Goal: Task Accomplishment & Management: Use online tool/utility

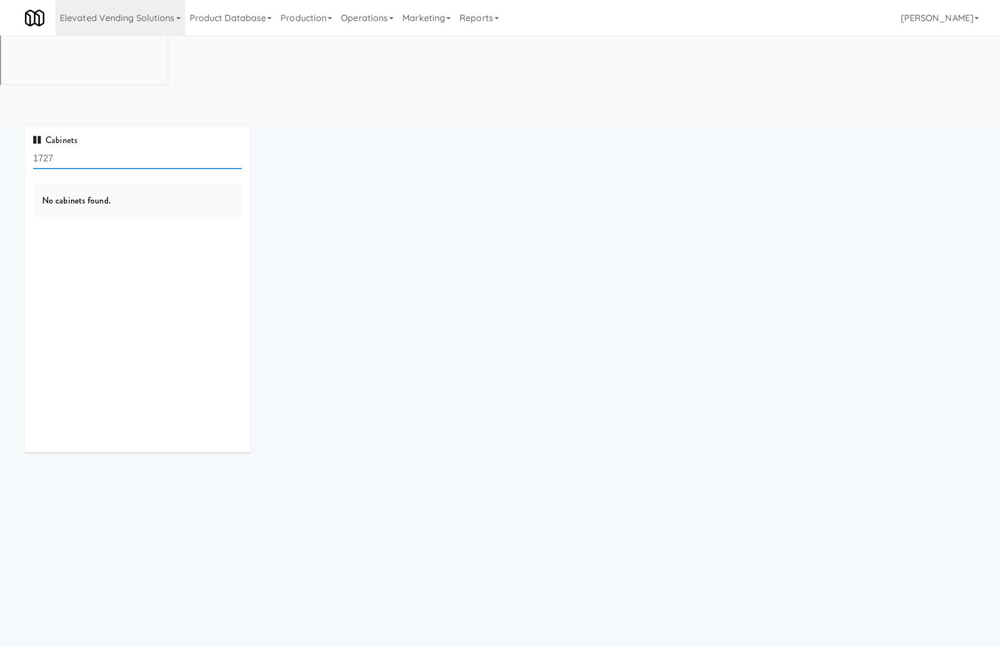
scroll to position [35, 0]
click at [149, 113] on input "1727" at bounding box center [137, 123] width 209 height 21
click at [165, 11] on link "Elevated Vending Solutions" at bounding box center [120, 17] width 130 height 35
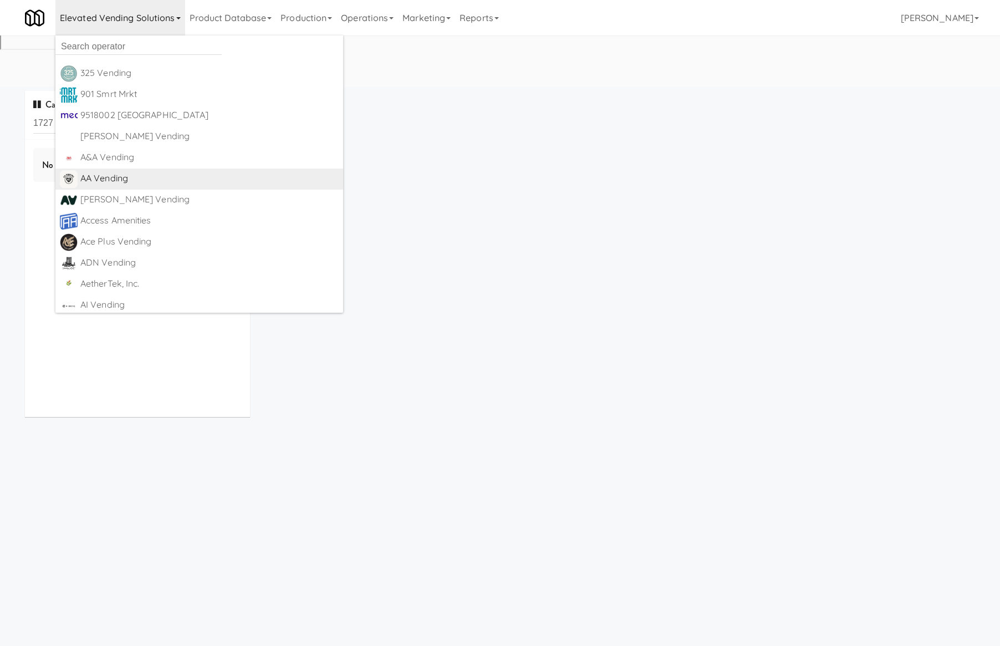
scroll to position [34, 0]
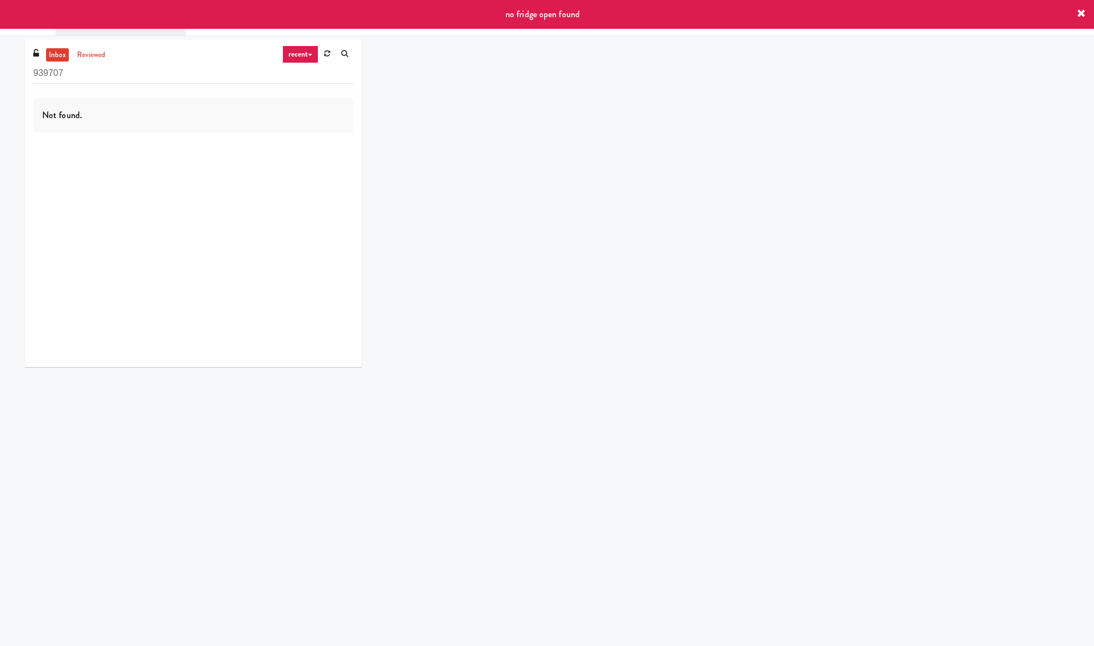
click at [1080, 14] on icon at bounding box center [1080, 13] width 9 height 9
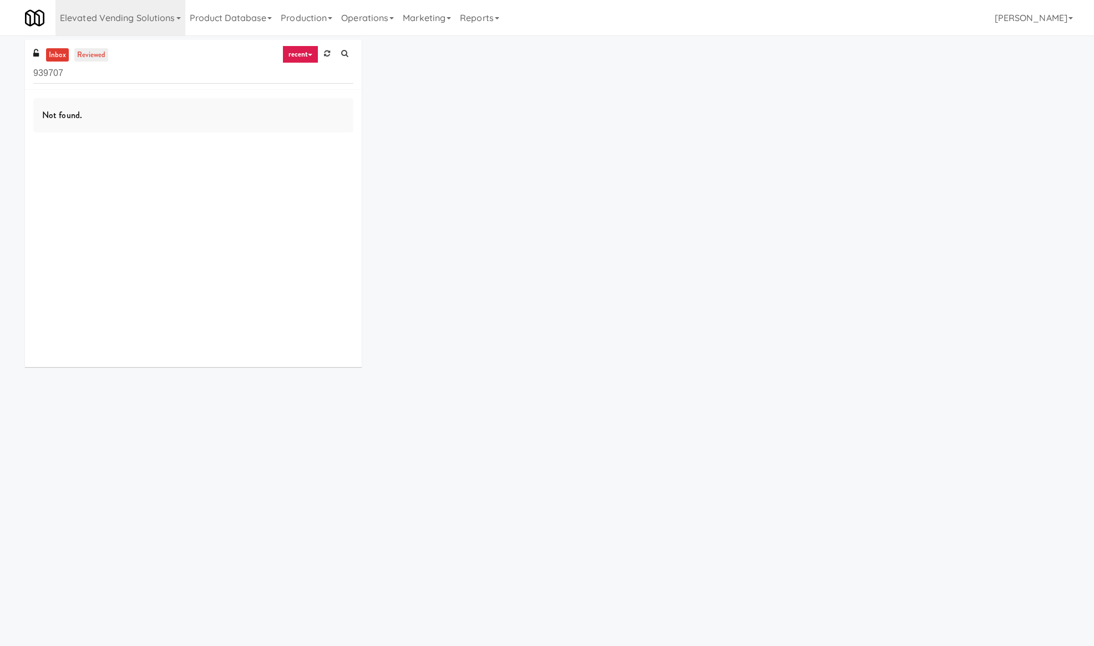
click at [87, 56] on link "reviewed" at bounding box center [91, 55] width 34 height 14
click at [162, 17] on link "Elevated Vending Solutions" at bounding box center [120, 17] width 130 height 35
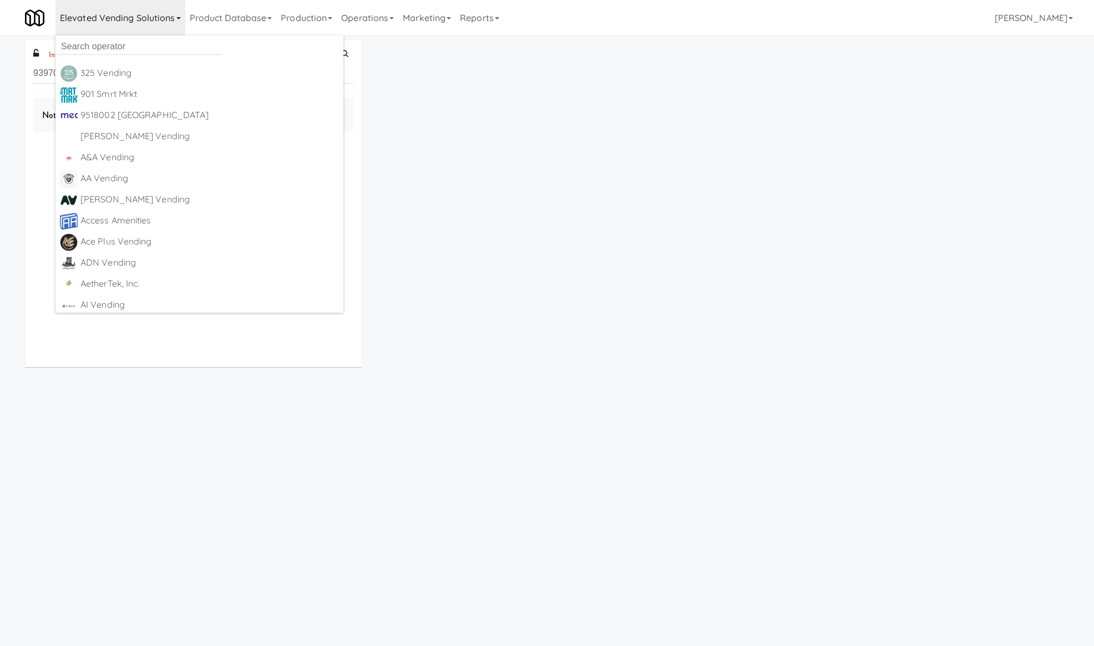
click at [160, 37] on ul "325 Vending https://classic.micromart.com/vision-orders/939707?operator_id=503 …" at bounding box center [199, 173] width 288 height 277
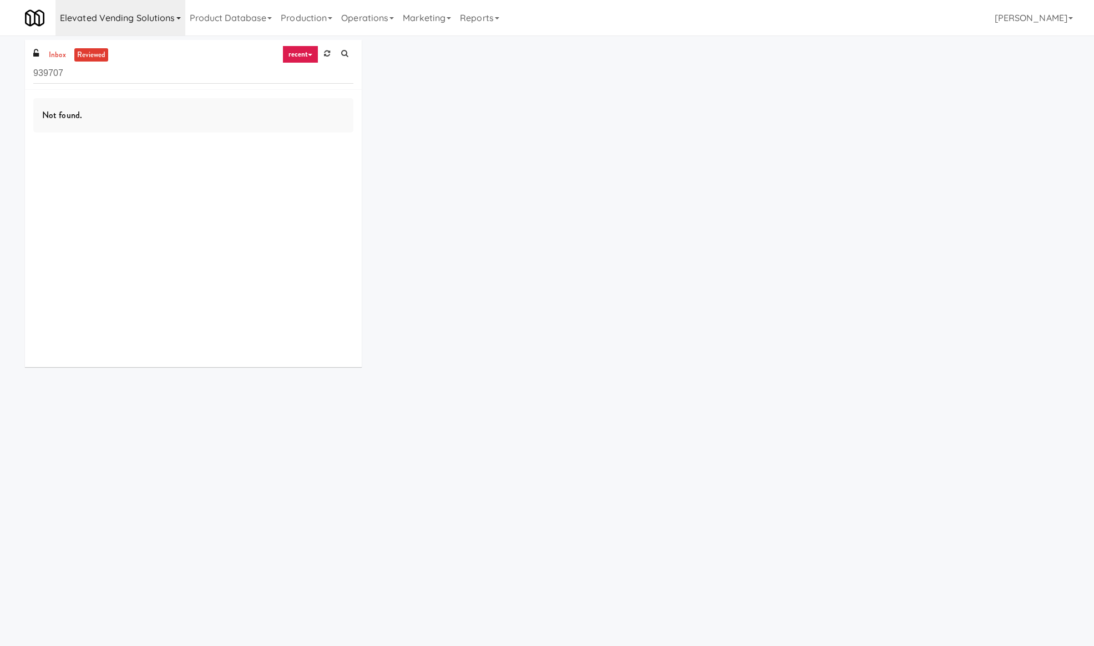
click at [139, 20] on link "Elevated Vending Solutions" at bounding box center [120, 17] width 130 height 35
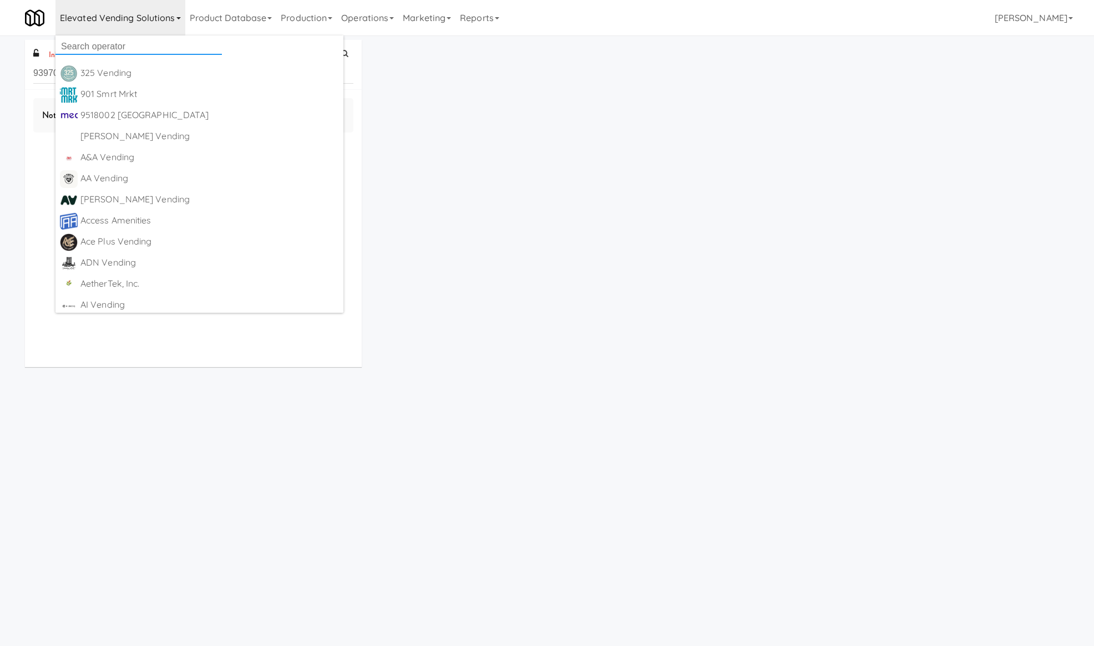
click at [120, 44] on input "text" at bounding box center [138, 46] width 166 height 17
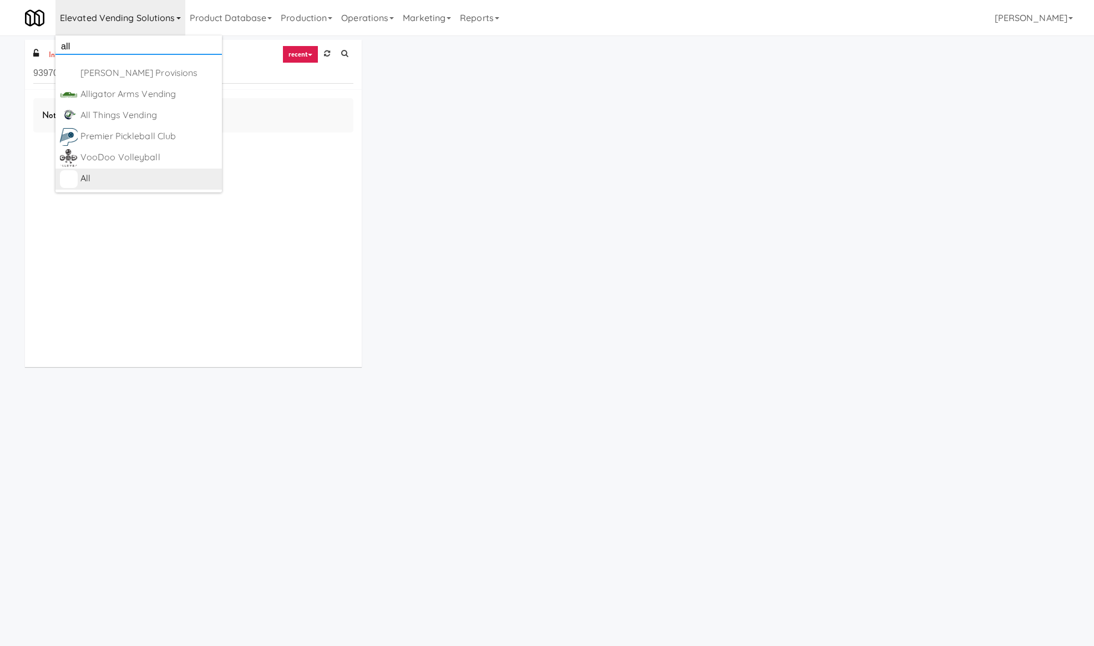
type input "all"
click at [143, 170] on div "All" at bounding box center [148, 178] width 137 height 17
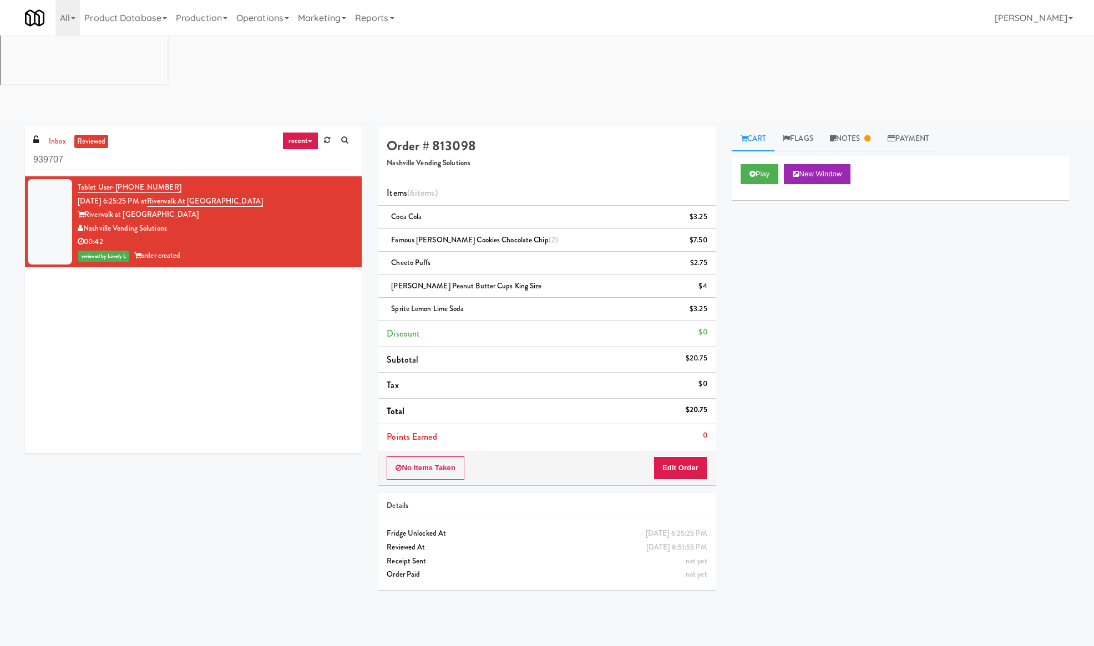
drag, startPoint x: 180, startPoint y: 100, endPoint x: 115, endPoint y: 98, distance: 64.9
click at [115, 181] on div "Tablet User · (404) 433-8203 Aug 26, 2025 6:25:25 PM at Riverwalk at Cameron Ha…" at bounding box center [216, 222] width 276 height 82
copy span "(404) 433-8203"
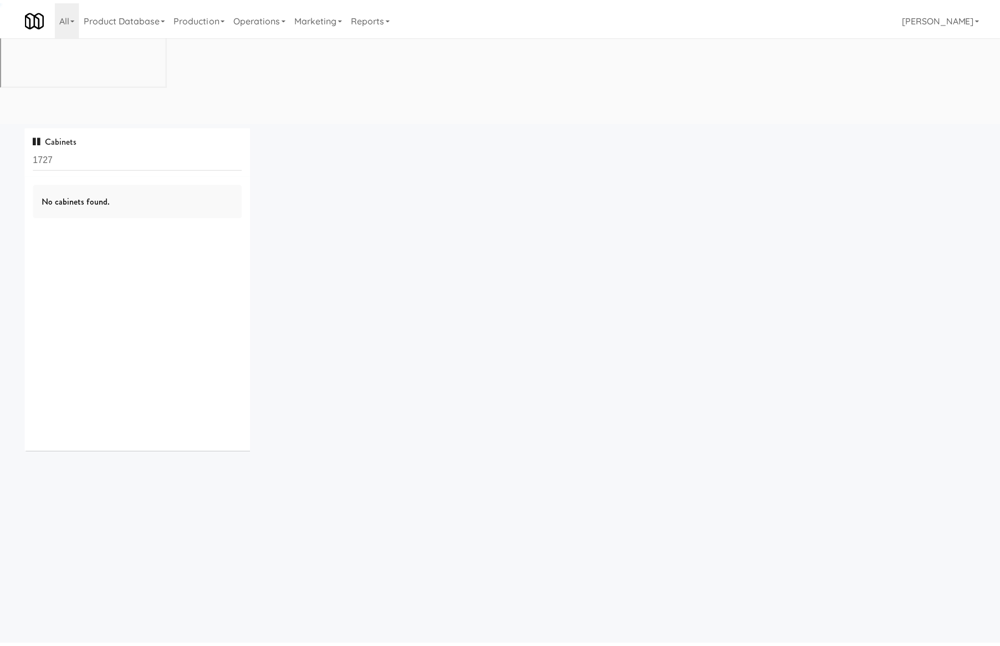
scroll to position [16, 0]
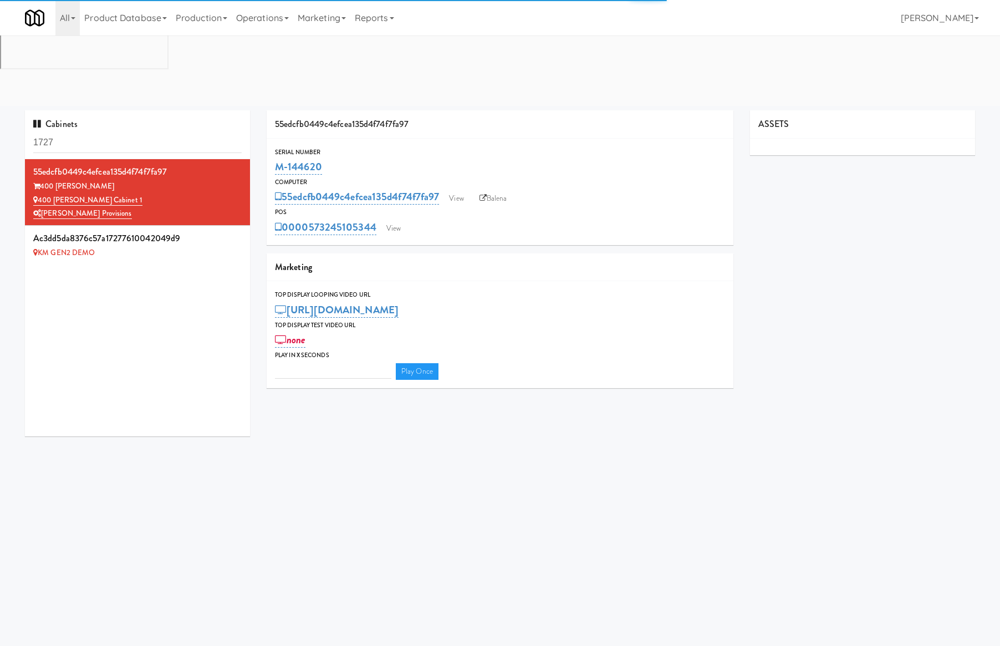
type input "3"
click at [76, 133] on input "1727" at bounding box center [137, 143] width 209 height 21
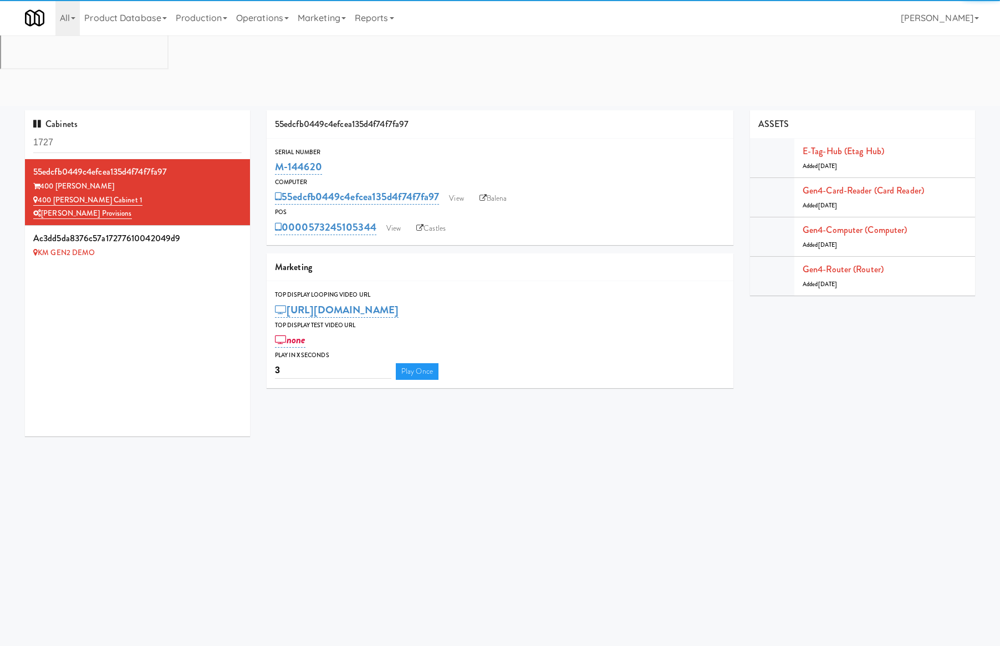
click at [76, 133] on input "1727" at bounding box center [137, 143] width 209 height 21
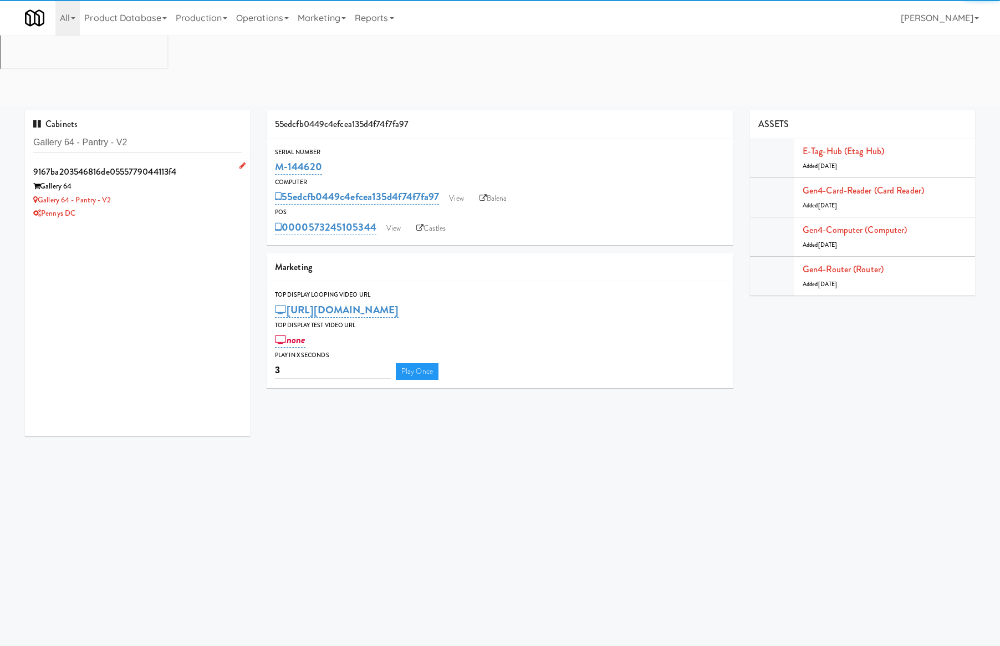
type input "Gallery 64 - Pantry - V2"
click at [177, 207] on div "Pennys DC" at bounding box center [137, 214] width 209 height 14
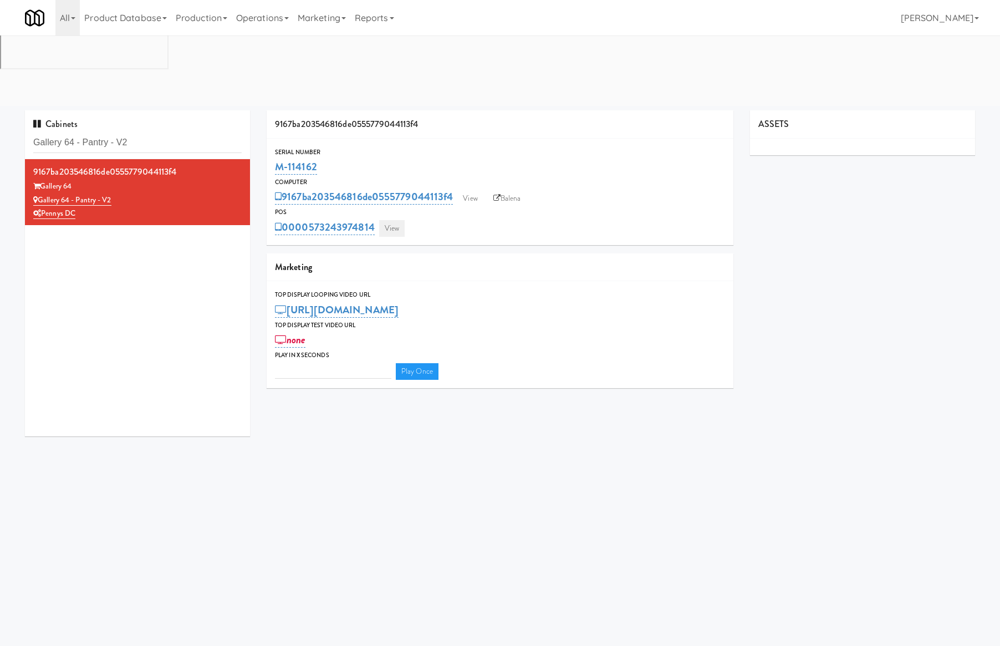
type input "3"
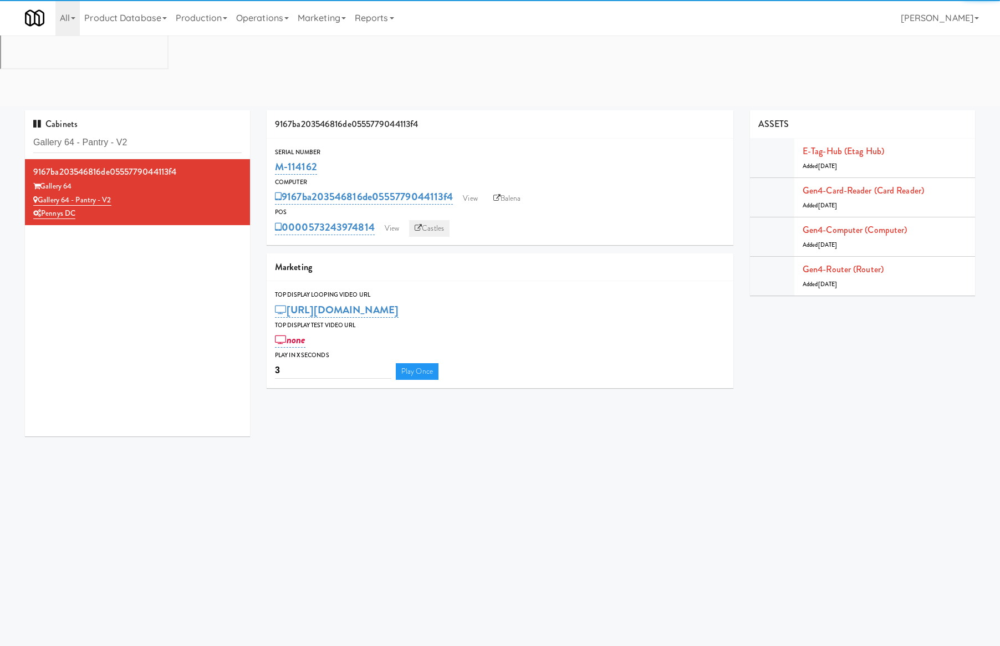
click at [418, 225] on icon at bounding box center [418, 228] width 7 height 7
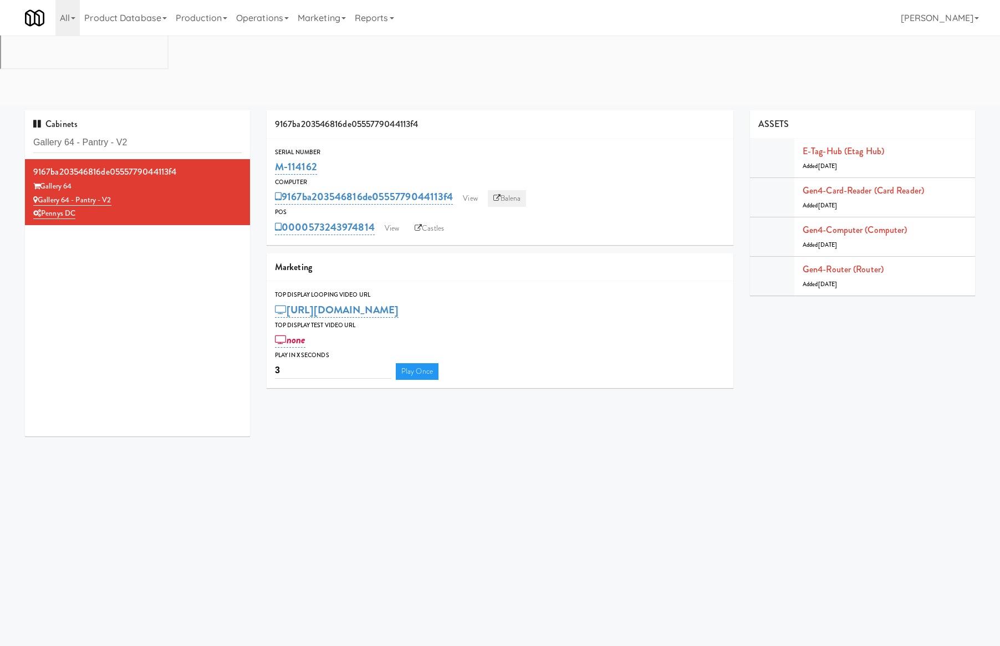
click at [506, 190] on link "Balena" at bounding box center [507, 198] width 39 height 17
click at [514, 190] on link "Balena" at bounding box center [507, 198] width 39 height 17
click at [398, 220] on link "View" at bounding box center [392, 228] width 26 height 17
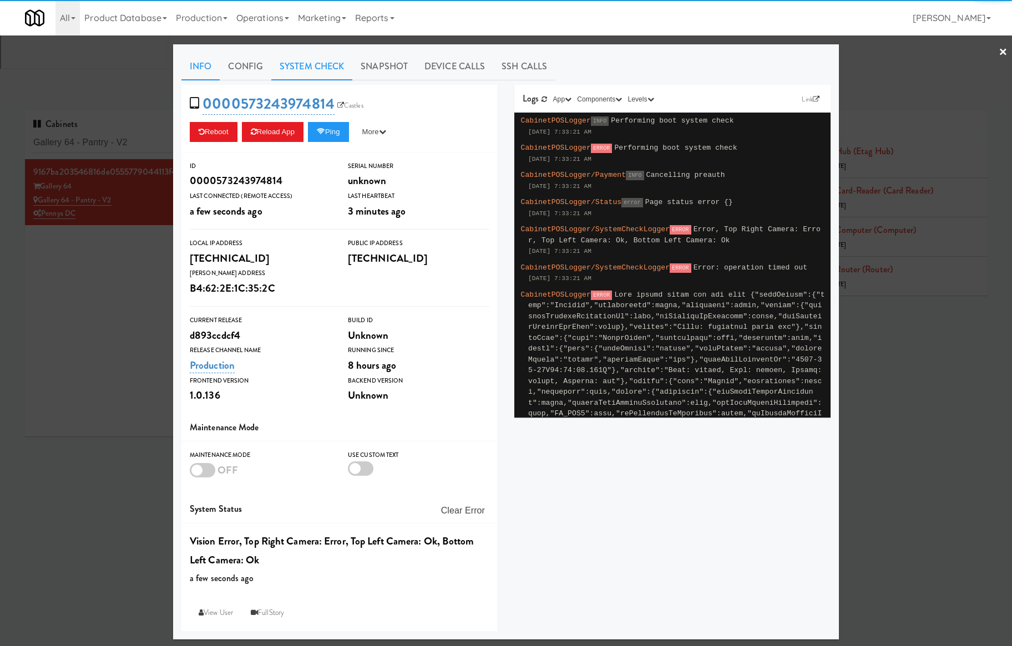
click at [298, 74] on link "System Check" at bounding box center [311, 67] width 81 height 28
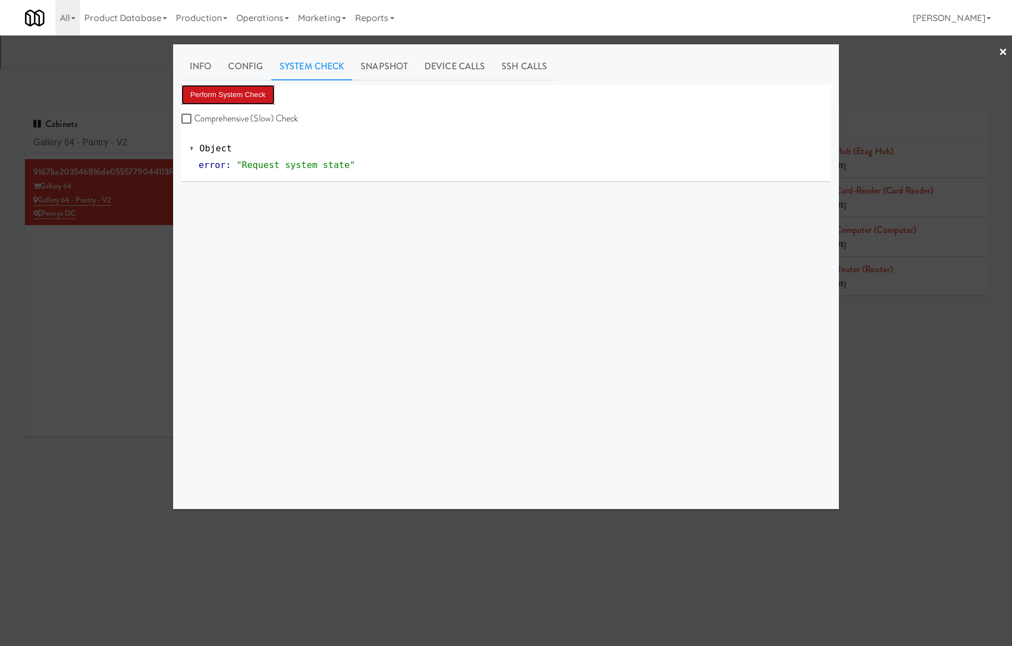
click at [256, 89] on button "Perform System Check" at bounding box center [227, 95] width 93 height 20
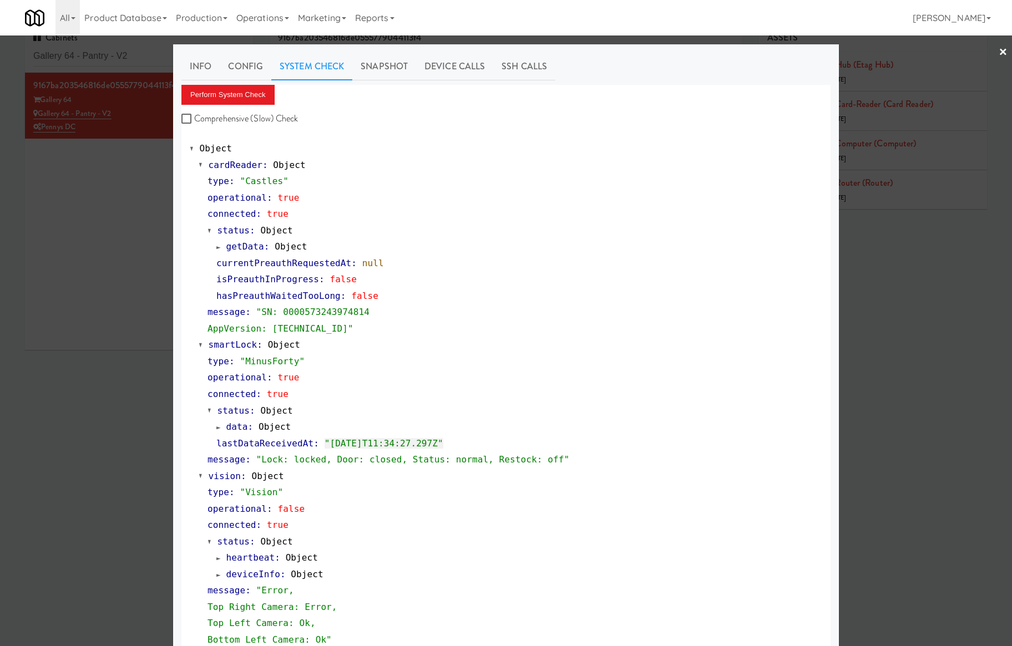
click at [133, 54] on div at bounding box center [506, 323] width 1012 height 646
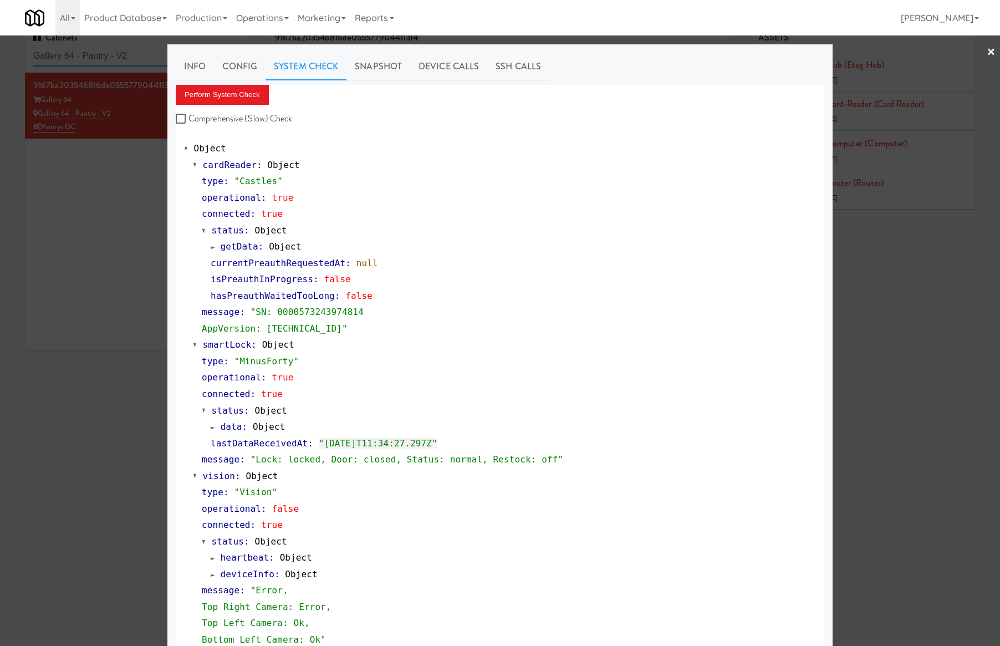
click at [133, 55] on input "Gallery 64 - Pantry - V2" at bounding box center [137, 56] width 209 height 21
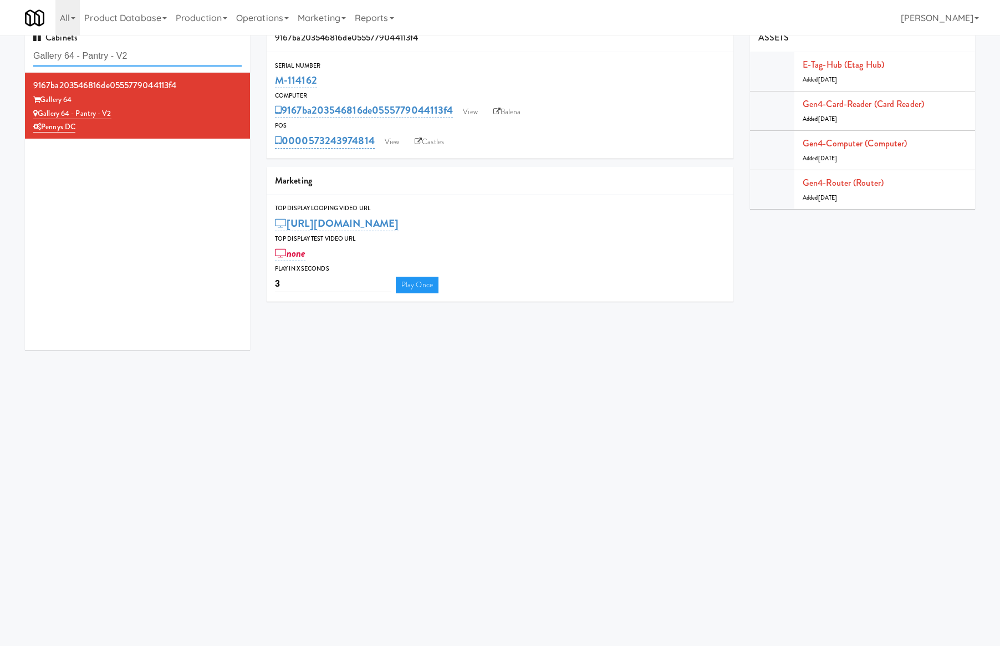
click at [134, 55] on input "Gallery 64 - Pantry - V2" at bounding box center [137, 56] width 209 height 21
paste input "EQ Autoworks-Cooler 1"
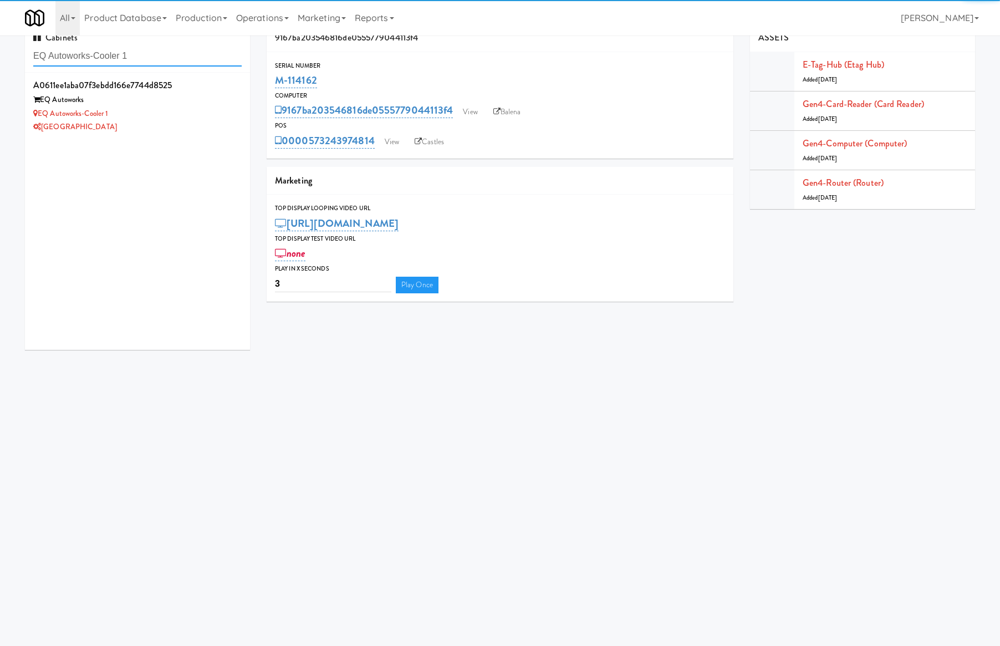
type input "EQ Autoworks-Cooler 1"
click at [164, 99] on div "EQ Autoworks" at bounding box center [137, 100] width 209 height 14
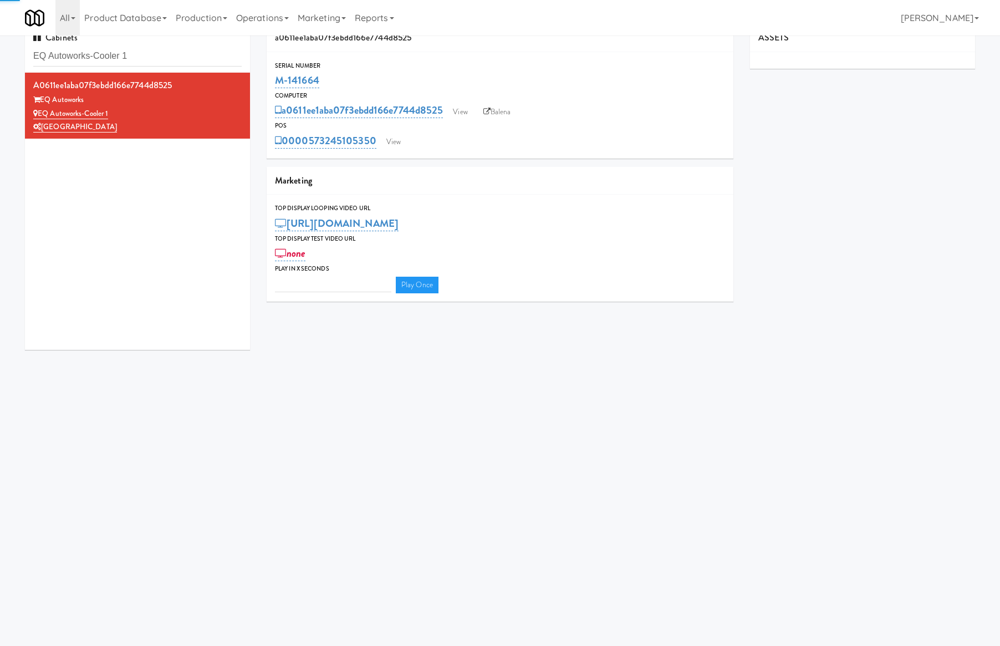
type input "3"
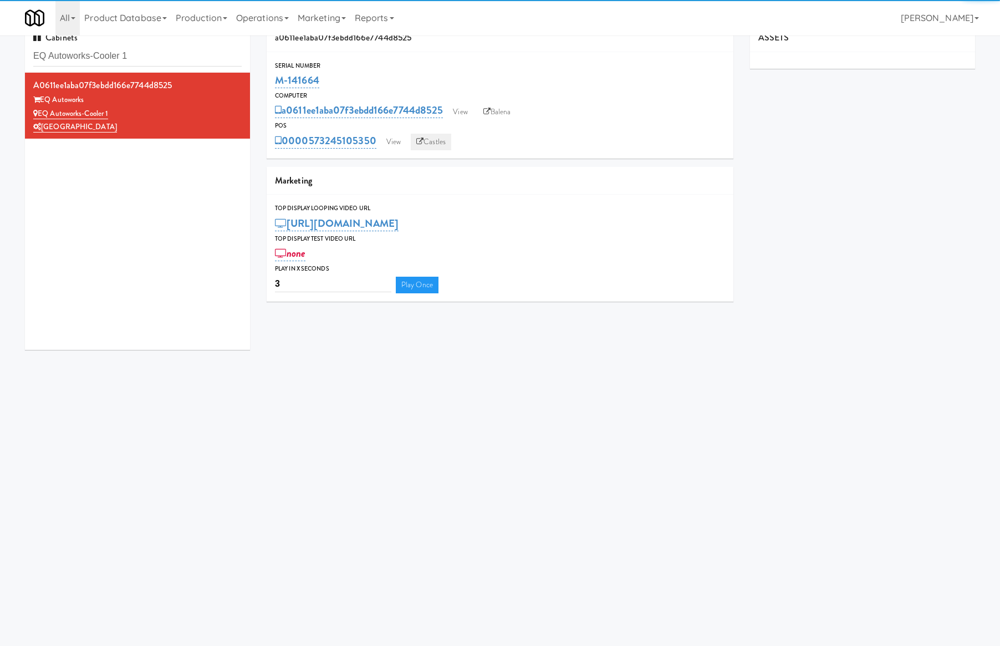
drag, startPoint x: 444, startPoint y: 140, endPoint x: 421, endPoint y: 138, distance: 22.2
click at [421, 138] on icon at bounding box center [419, 141] width 7 height 7
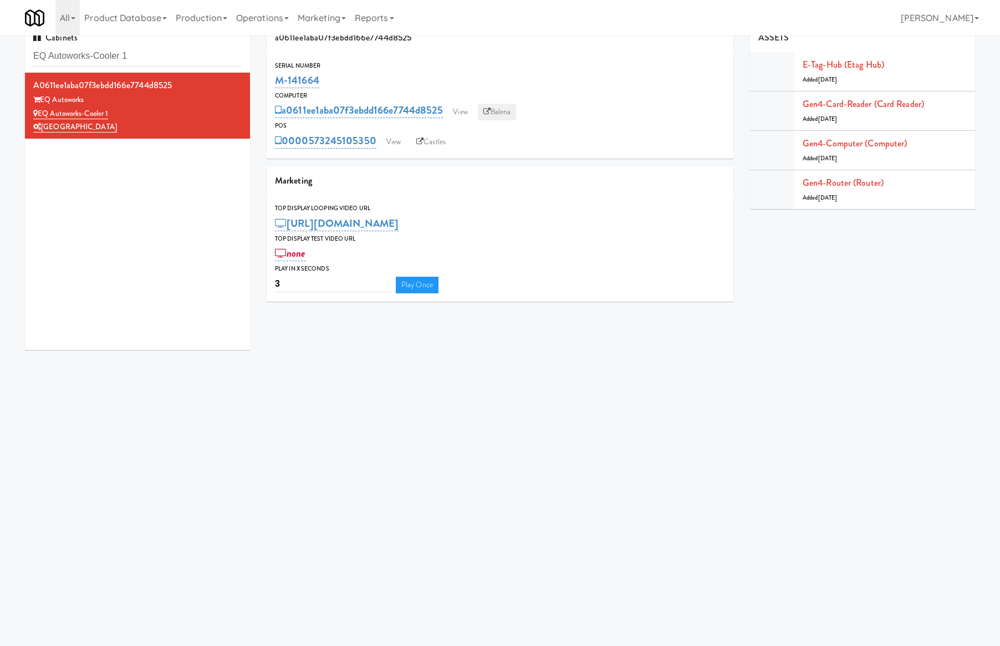
click at [498, 116] on link "Balena" at bounding box center [497, 112] width 39 height 17
click at [395, 149] on link "View" at bounding box center [394, 142] width 26 height 17
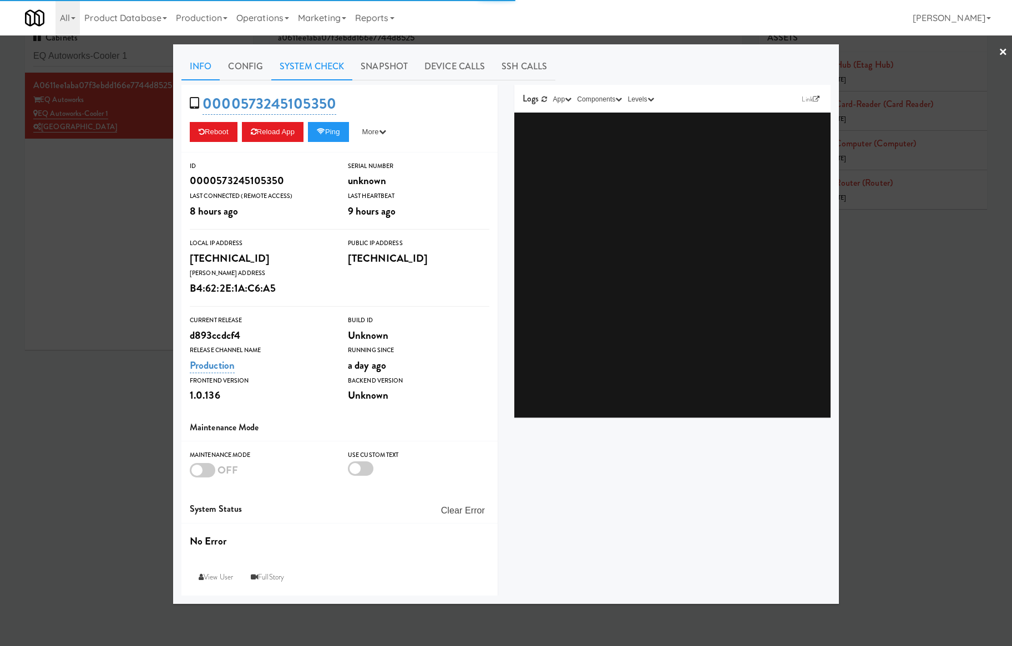
click at [311, 77] on link "System Check" at bounding box center [311, 67] width 81 height 28
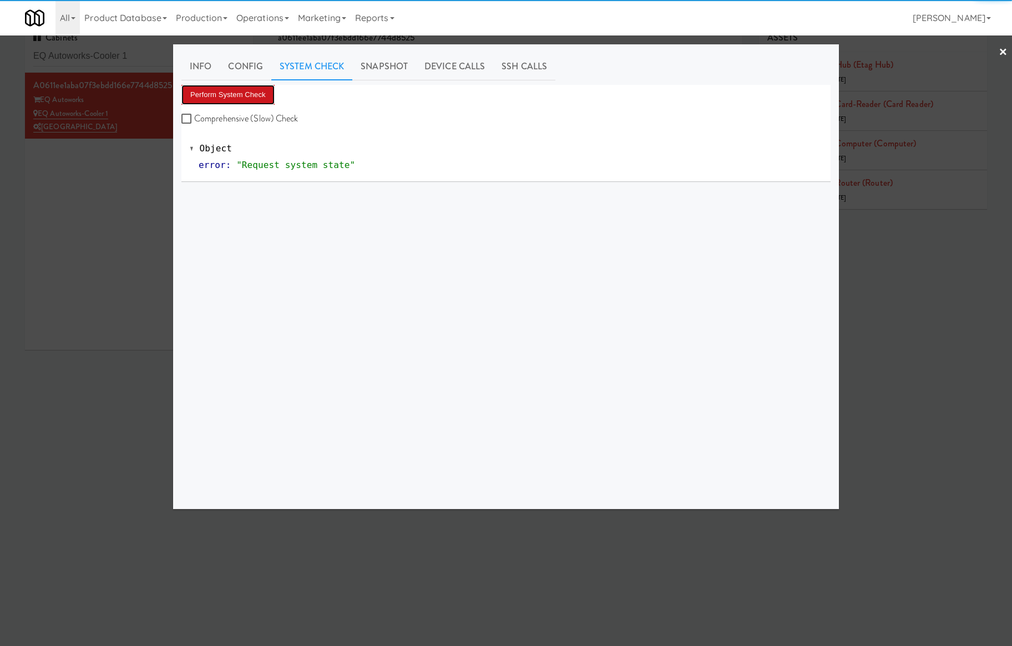
click at [254, 89] on button "Perform System Check" at bounding box center [227, 95] width 93 height 20
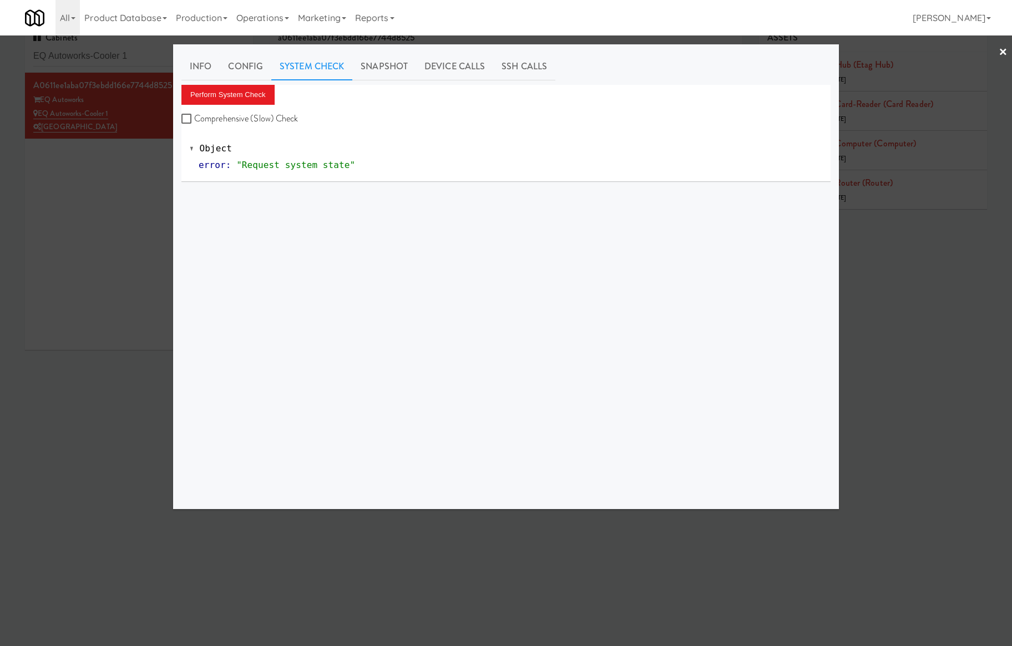
click at [69, 126] on div at bounding box center [506, 323] width 1012 height 646
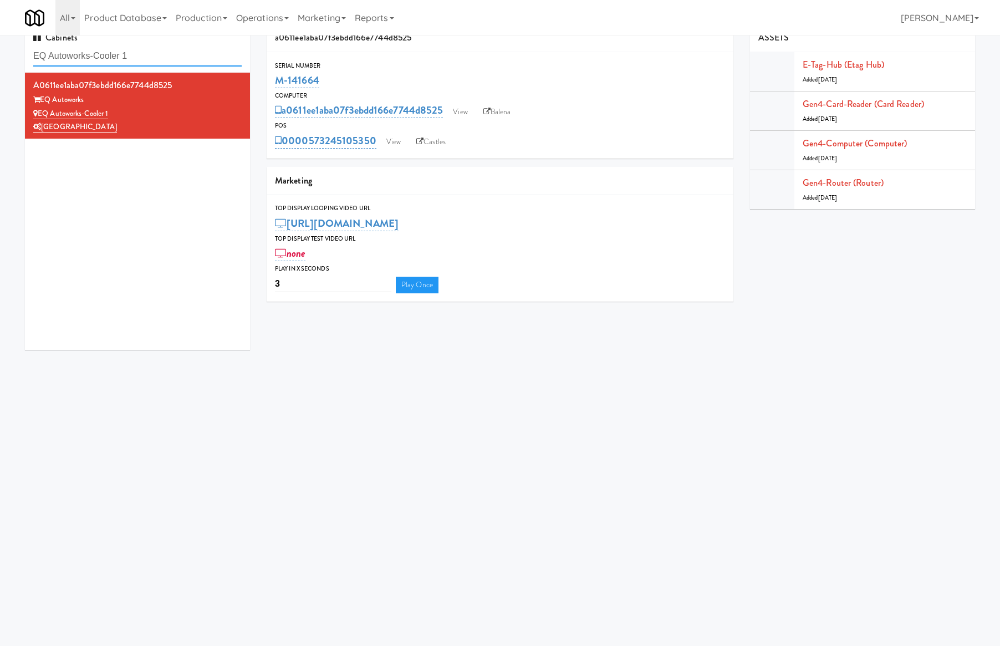
click at [106, 58] on input "EQ Autoworks-Cooler 1" at bounding box center [137, 56] width 209 height 21
click at [107, 58] on input "EQ Autoworks-Cooler 1" at bounding box center [137, 56] width 209 height 21
click at [108, 58] on input "EQ Autoworks-Cooler 1" at bounding box center [137, 56] width 209 height 21
paste input "Gallery 64 - Pantry - V2"
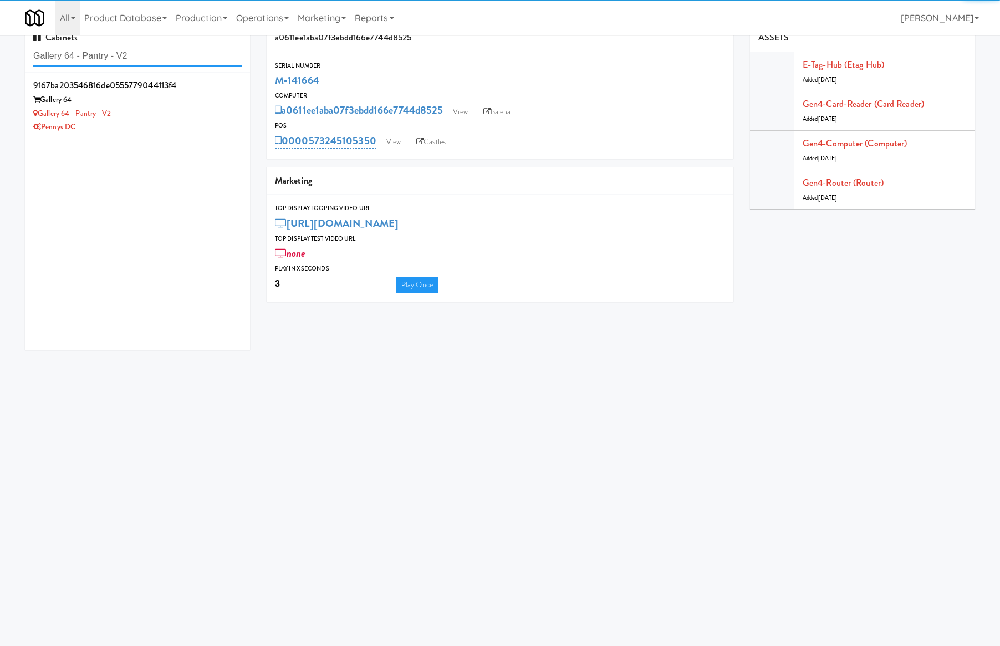
type input "Gallery 64 - Pantry - V2"
click at [207, 89] on div "9167ba203546816de0555779044113f4" at bounding box center [137, 85] width 209 height 17
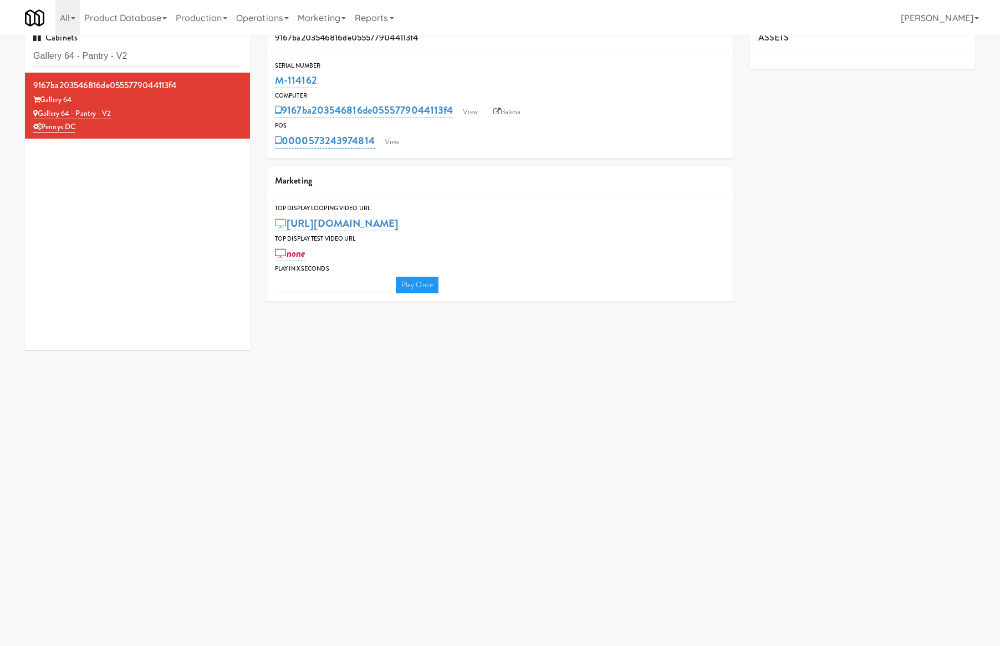
type input "3"
click at [392, 143] on link "View" at bounding box center [392, 142] width 26 height 17
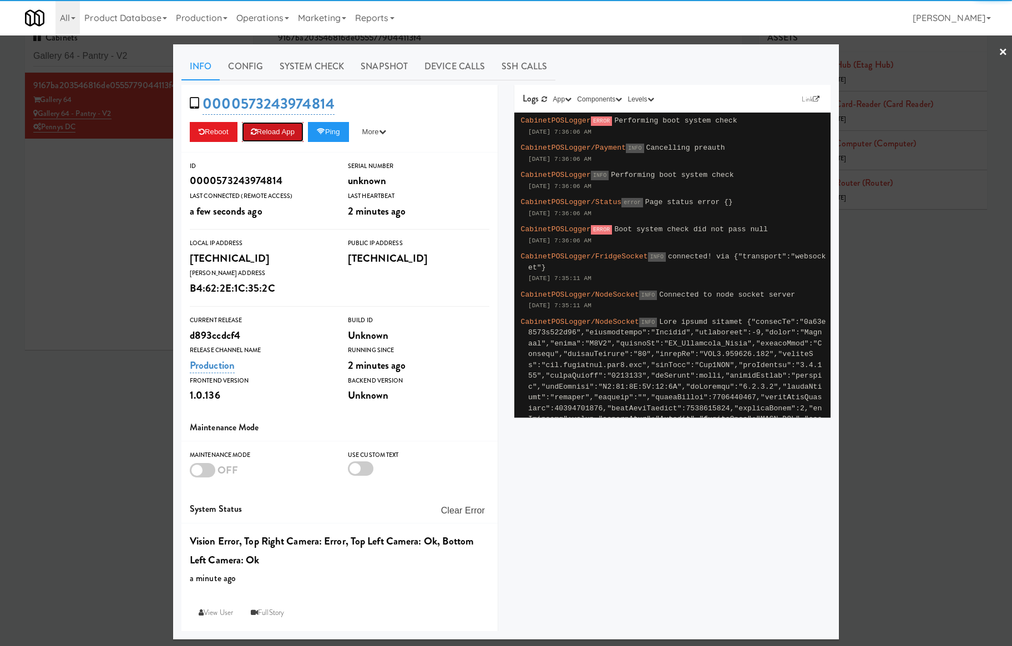
click at [281, 134] on button "Reload App" at bounding box center [273, 132] width 62 height 20
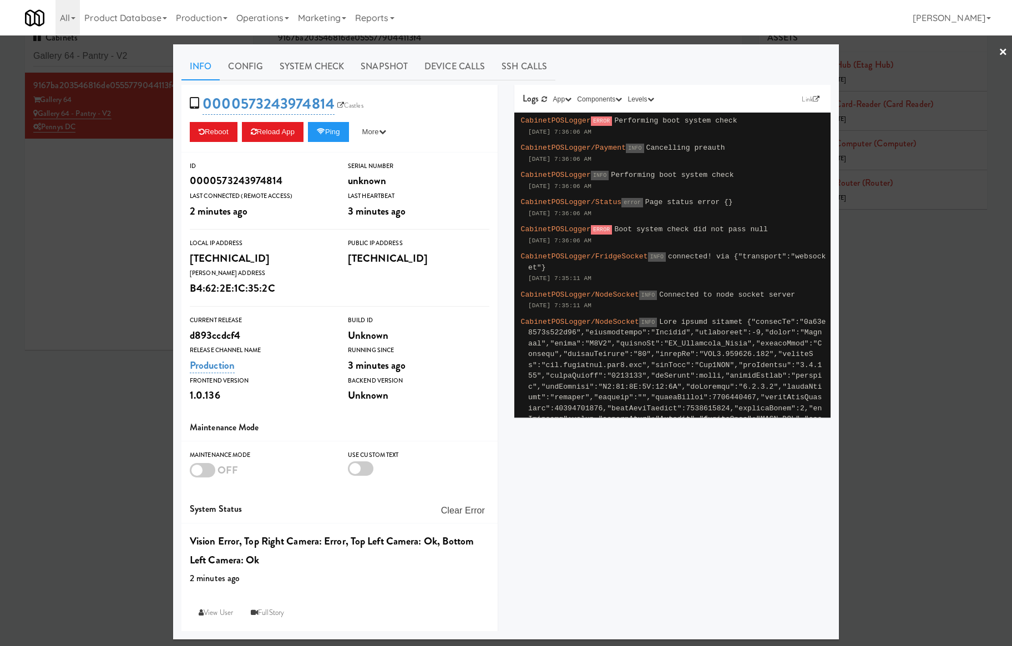
click at [144, 60] on div at bounding box center [506, 323] width 1012 height 646
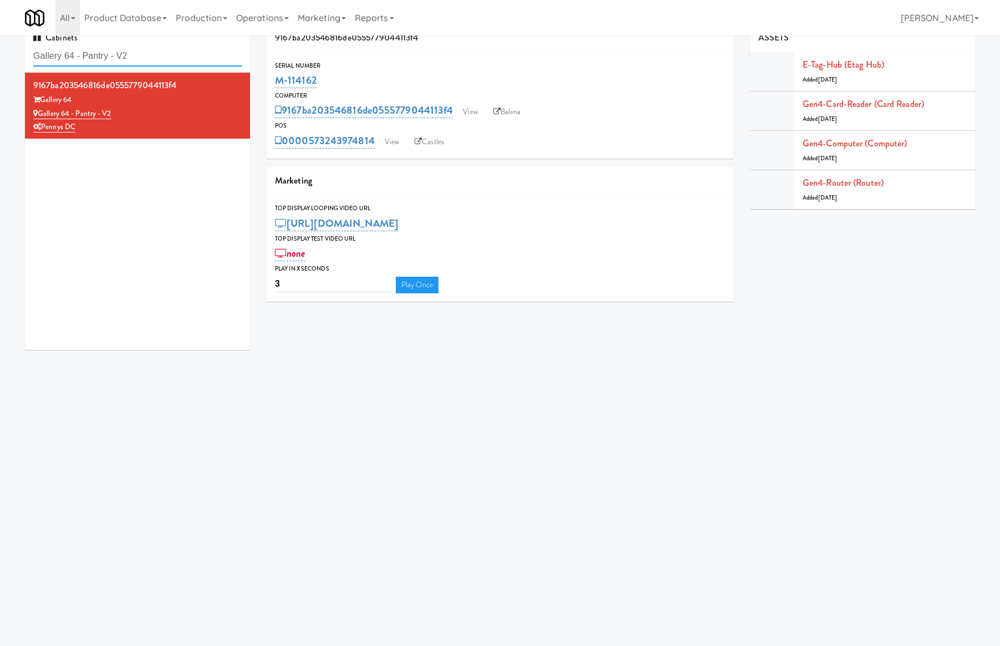
click at [143, 60] on input "Gallery 64 - Pantry - V2" at bounding box center [137, 56] width 209 height 21
paste input "EQ Autoworks-Cooler 1"
click at [143, 60] on input "EQ Autoworks-Cooler 1" at bounding box center [137, 56] width 209 height 21
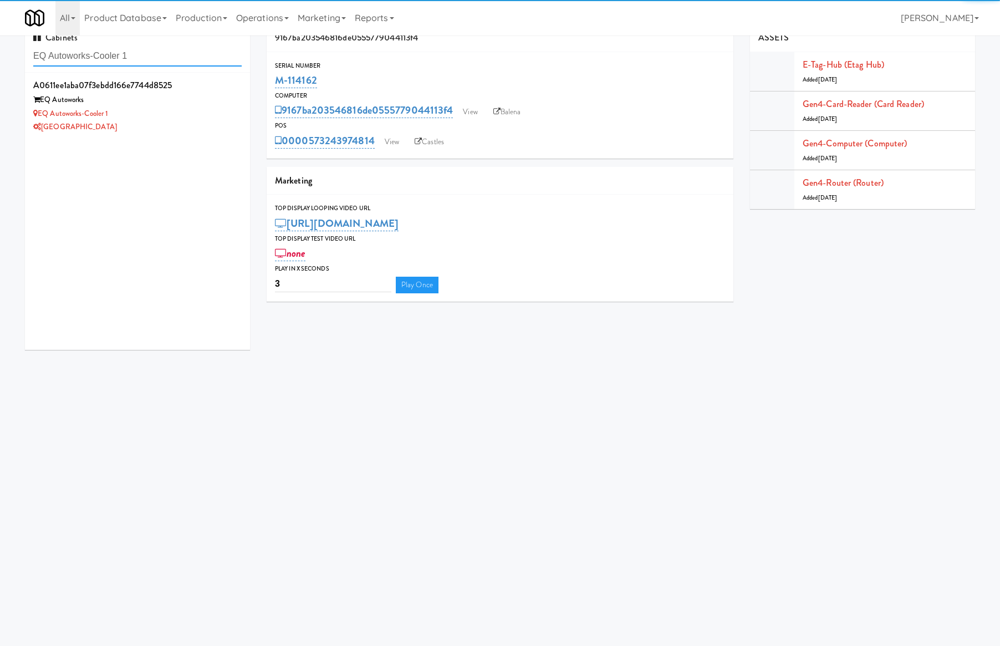
type input "EQ Autoworks-Cooler 1"
click at [184, 119] on div "EQ Autoworks-Cooler 1" at bounding box center [137, 114] width 209 height 14
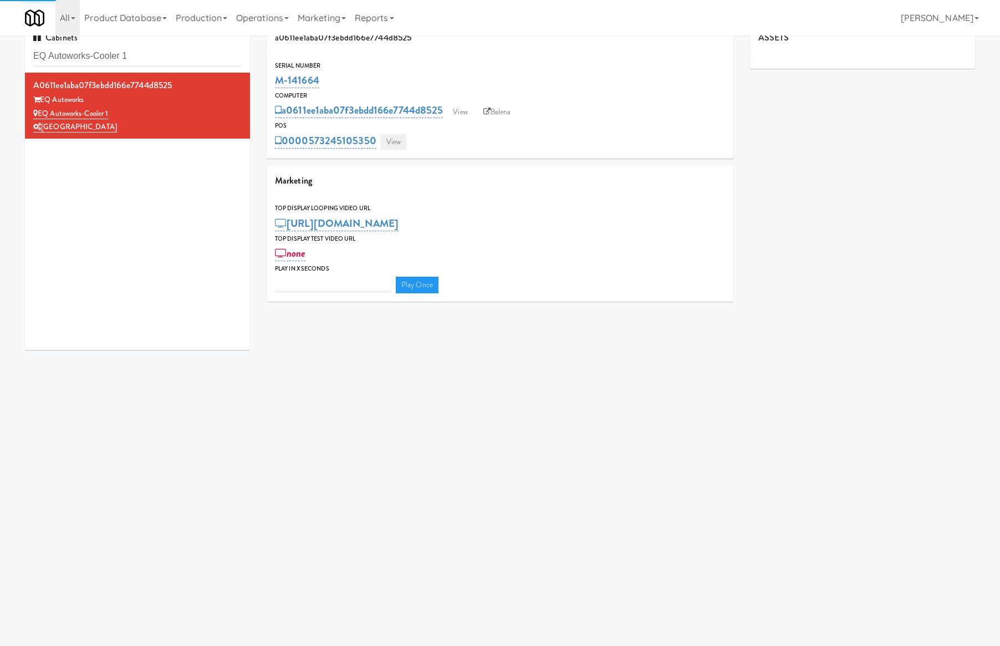
type input "3"
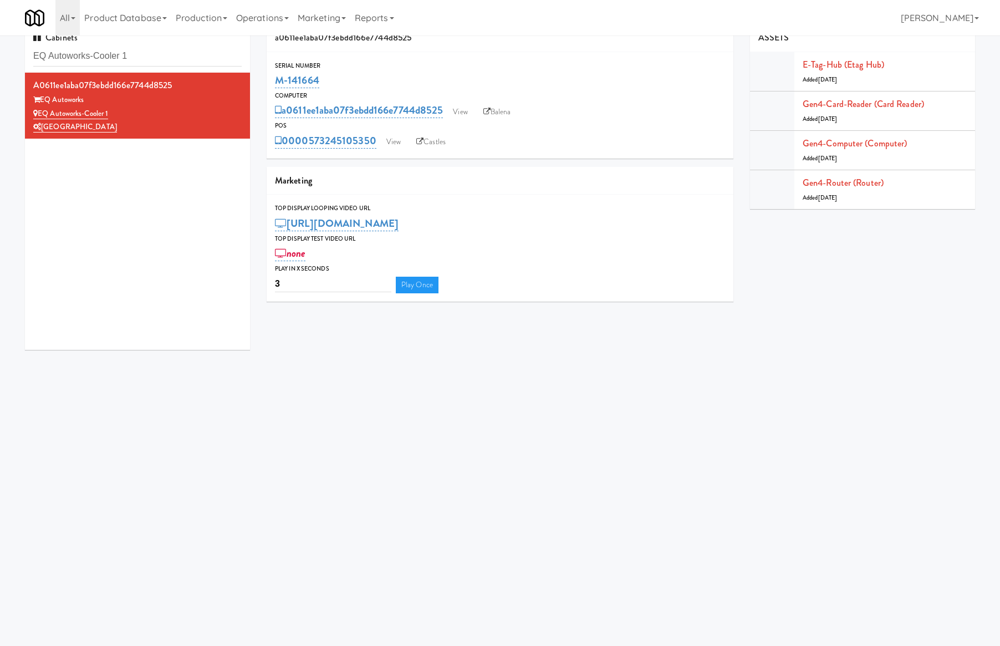
drag, startPoint x: 336, startPoint y: 85, endPoint x: 274, endPoint y: 78, distance: 62.5
click at [274, 78] on div "Serial Number M-141664" at bounding box center [500, 75] width 467 height 30
copy link "M-141664"
click at [393, 139] on link "View" at bounding box center [394, 142] width 26 height 17
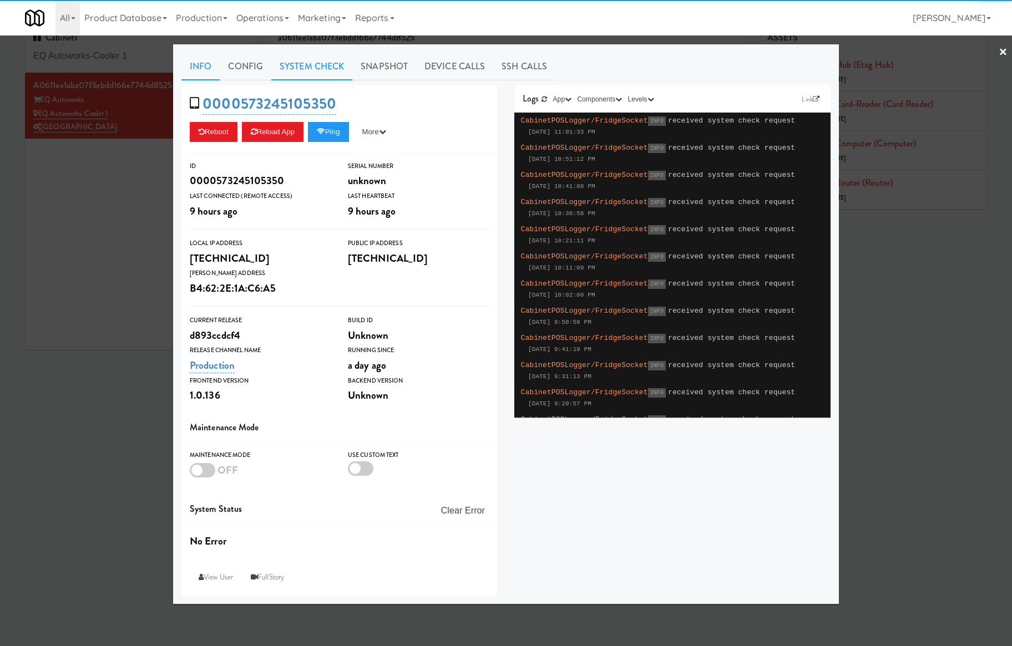
click at [291, 67] on link "System Check" at bounding box center [311, 67] width 81 height 28
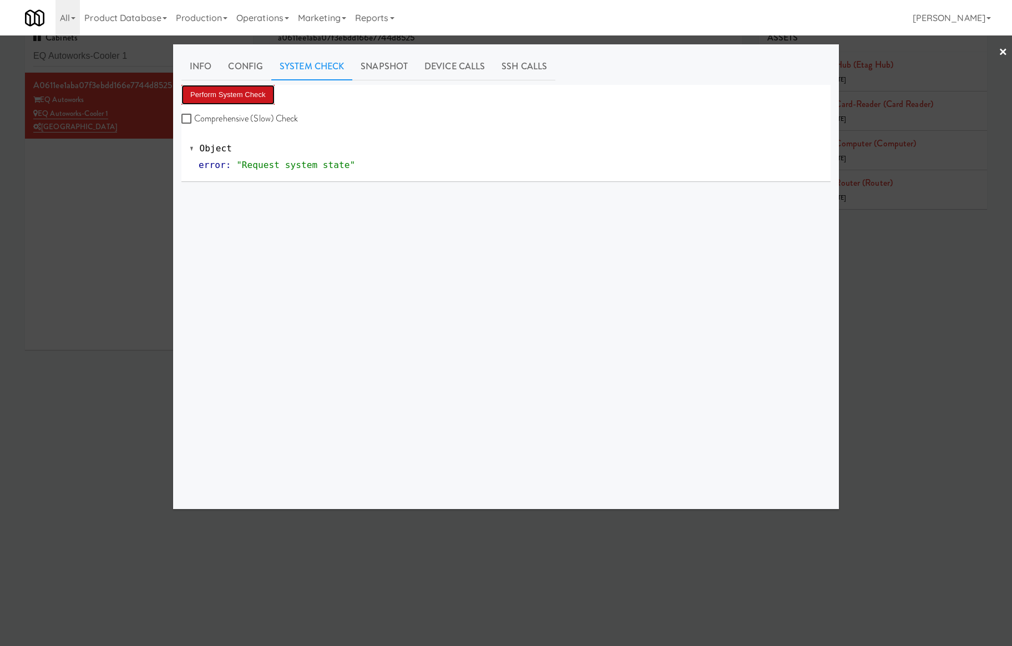
click at [228, 89] on button "Perform System Check" at bounding box center [227, 95] width 93 height 20
click at [228, 90] on button "Perform System Check" at bounding box center [227, 95] width 93 height 20
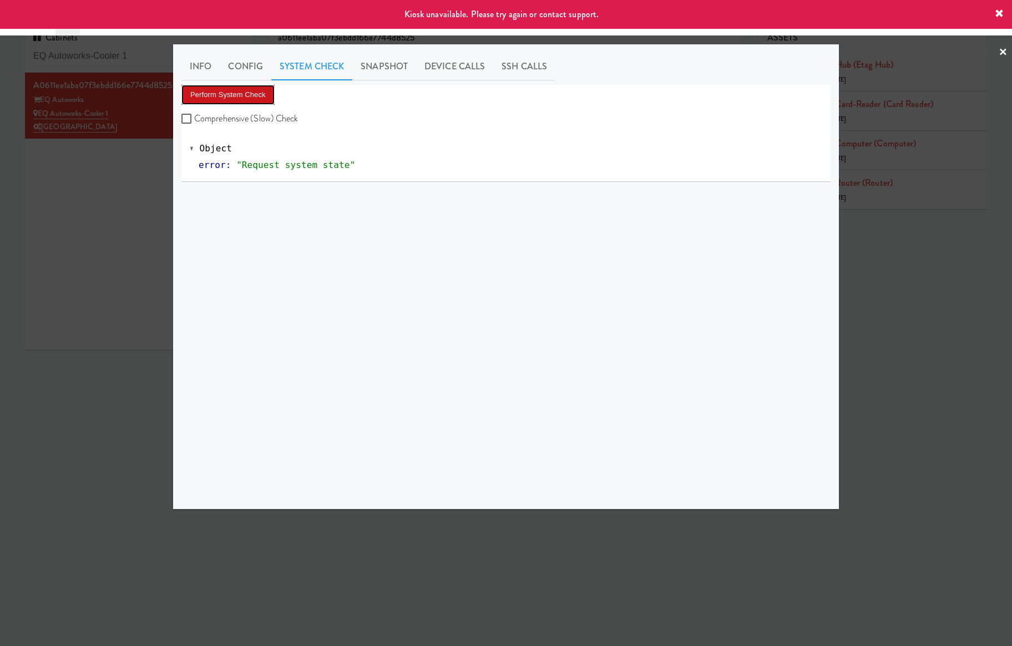
click at [227, 90] on button "Perform System Check" at bounding box center [227, 95] width 93 height 20
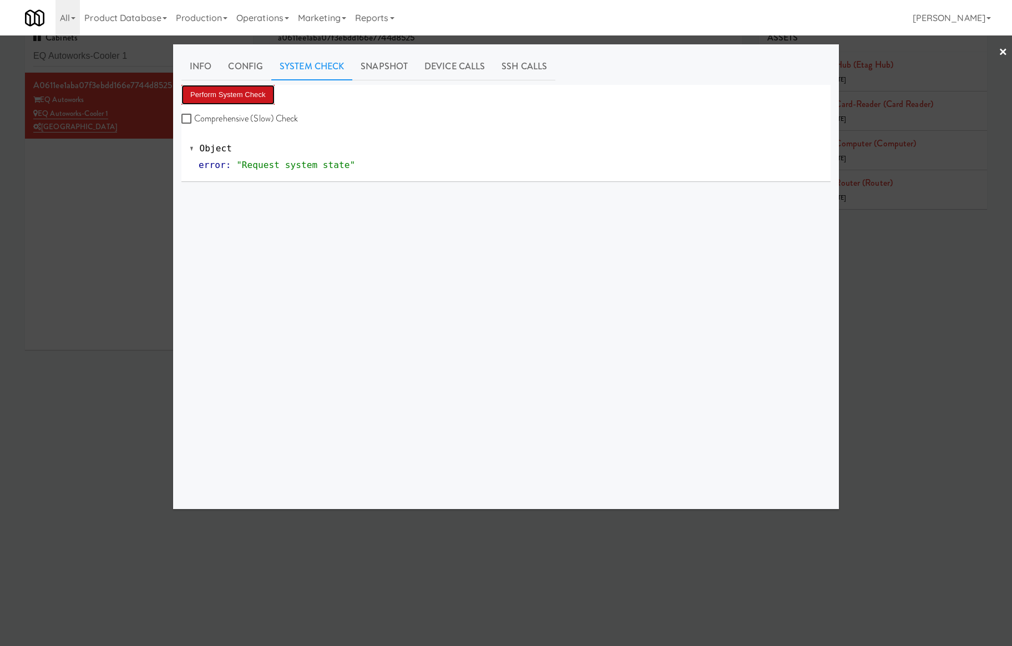
click at [258, 92] on button "Perform System Check" at bounding box center [227, 95] width 93 height 20
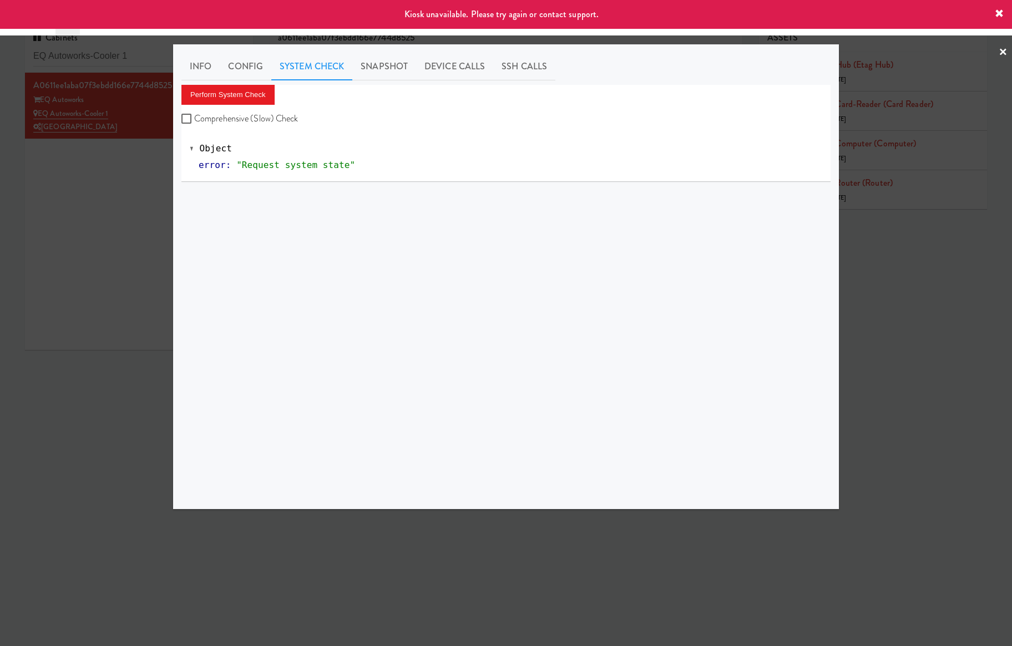
click at [130, 156] on div at bounding box center [506, 323] width 1012 height 646
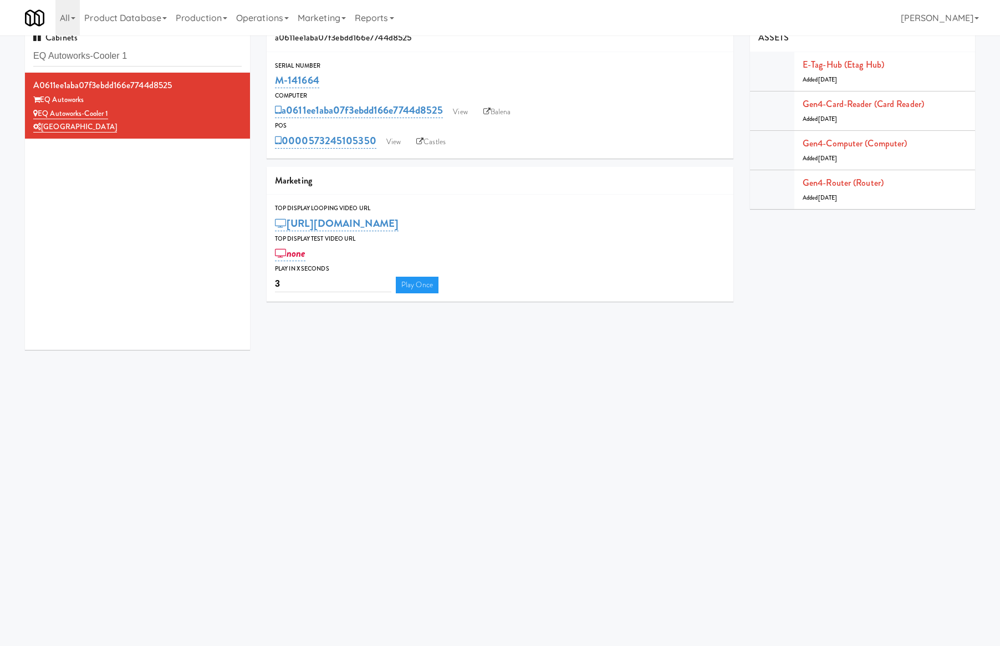
drag, startPoint x: 329, startPoint y: 80, endPoint x: 270, endPoint y: 81, distance: 59.3
click at [269, 81] on div "Serial Number M-141664" at bounding box center [500, 75] width 467 height 30
copy link "M-141664"
click at [125, 48] on input "EQ Autoworks-Cooler 1" at bounding box center [137, 56] width 209 height 21
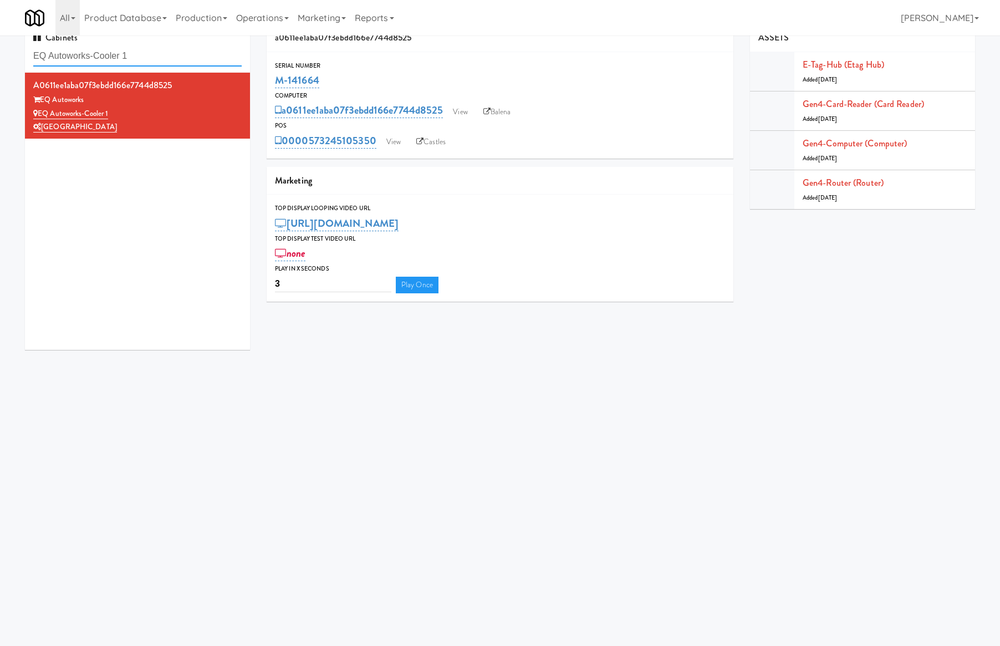
click at [125, 48] on input "EQ Autoworks-Cooler 1" at bounding box center [137, 56] width 209 height 21
paste input "Gallery 64 - Pantry - V2"
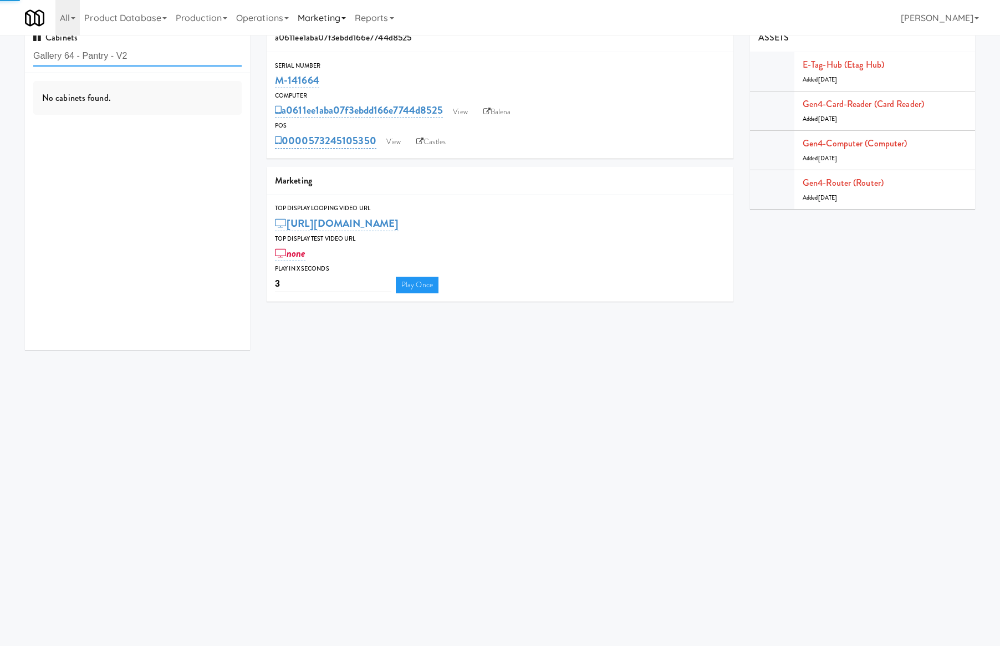
type input "Gallery 64 - Pantry - V2"
click at [149, 116] on div "Gallery 64 - Pantry - V2" at bounding box center [137, 114] width 209 height 14
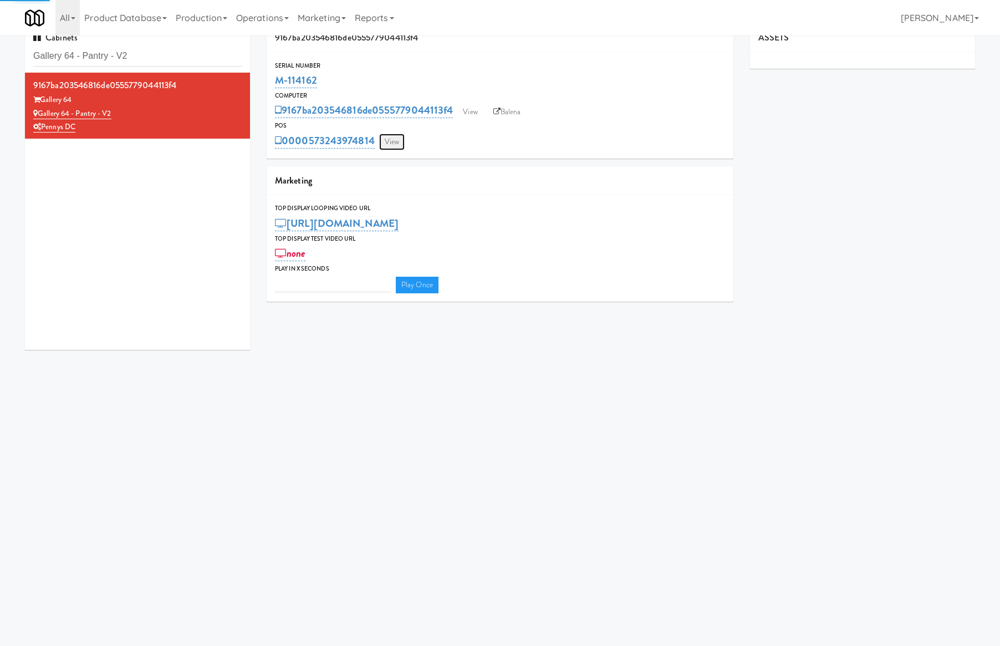
click at [390, 140] on link "View" at bounding box center [392, 142] width 26 height 17
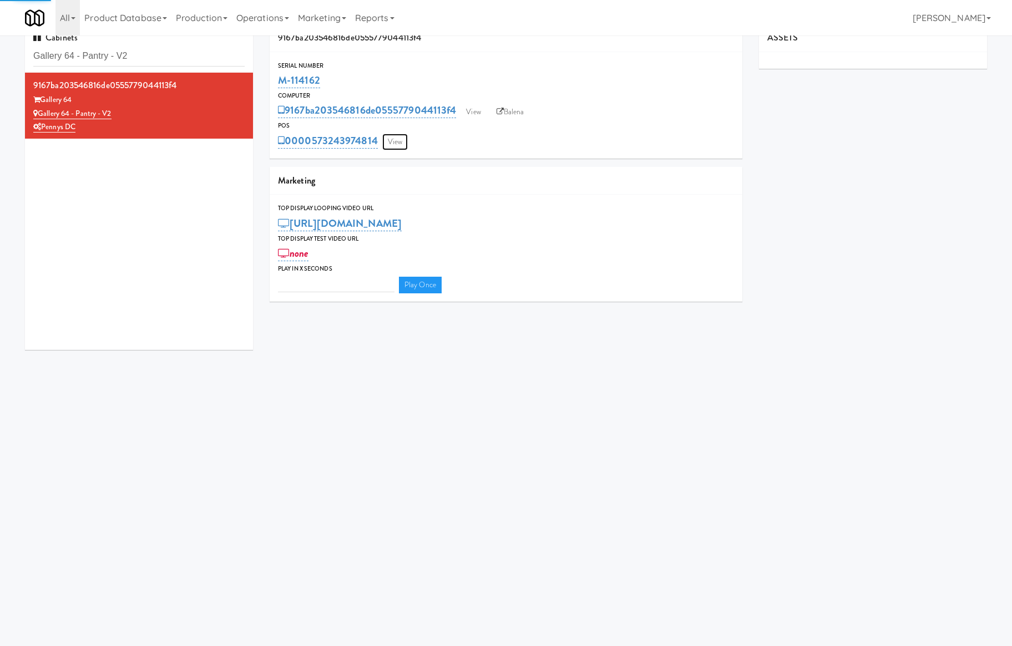
type input "3"
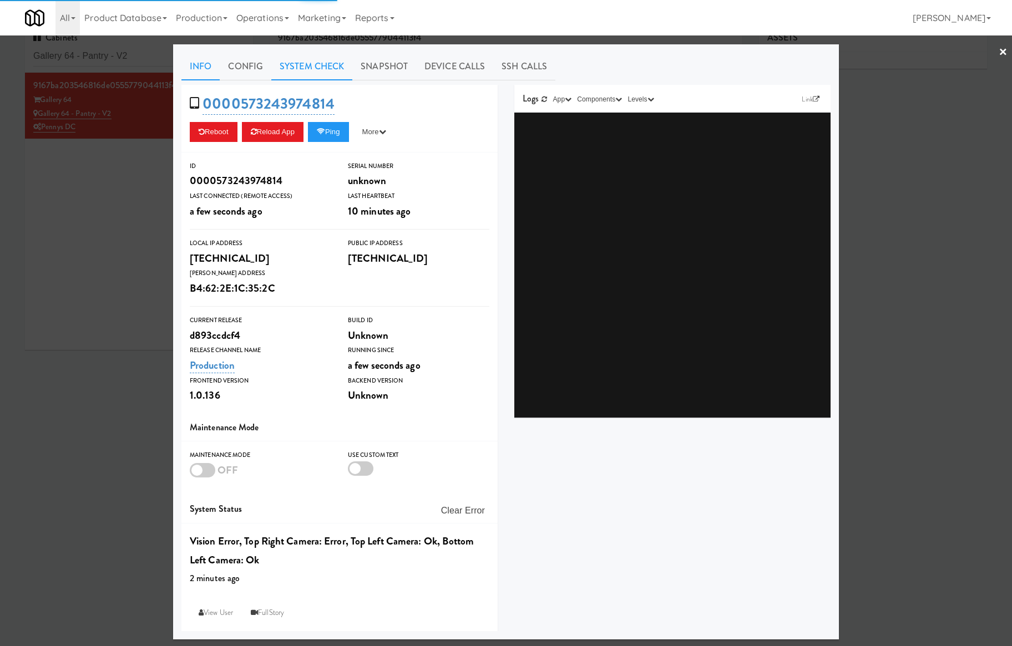
click at [317, 72] on link "System Check" at bounding box center [311, 67] width 81 height 28
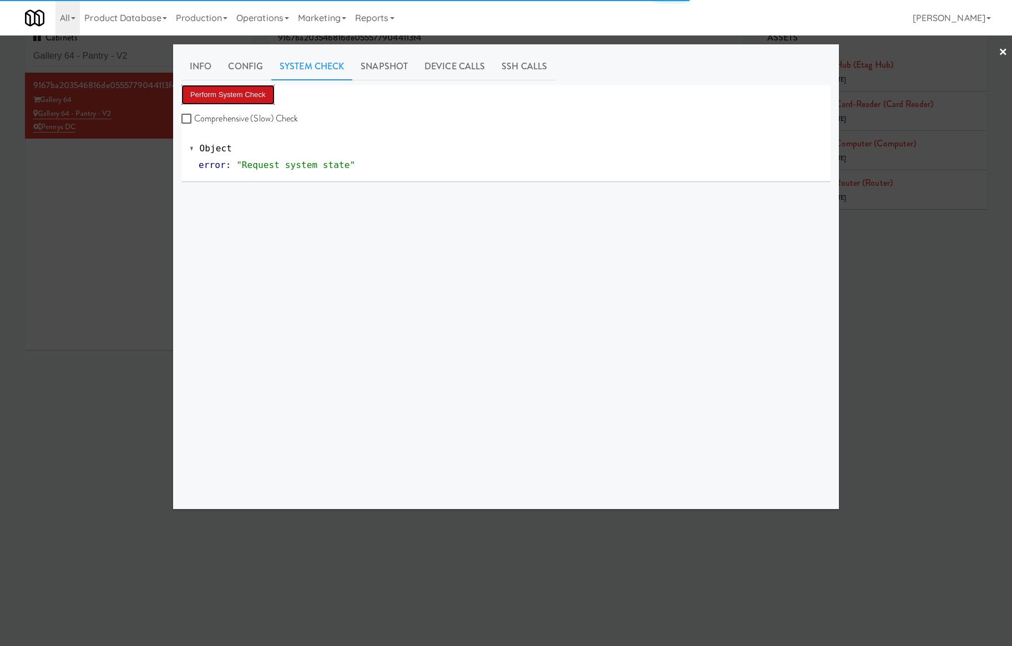
click at [236, 94] on button "Perform System Check" at bounding box center [227, 95] width 93 height 20
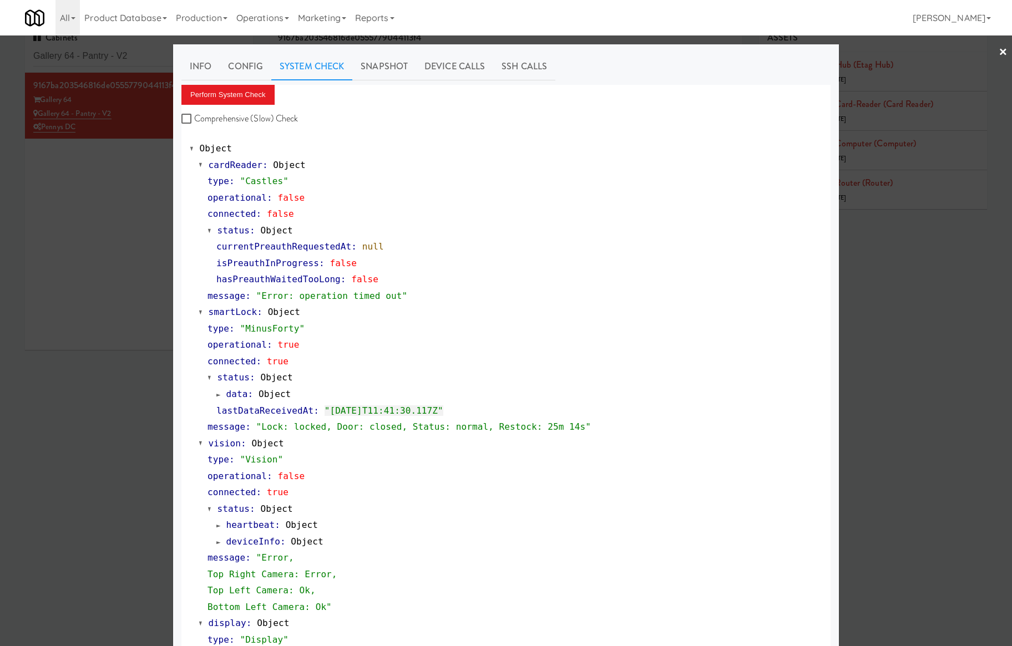
click at [109, 200] on div at bounding box center [506, 323] width 1012 height 646
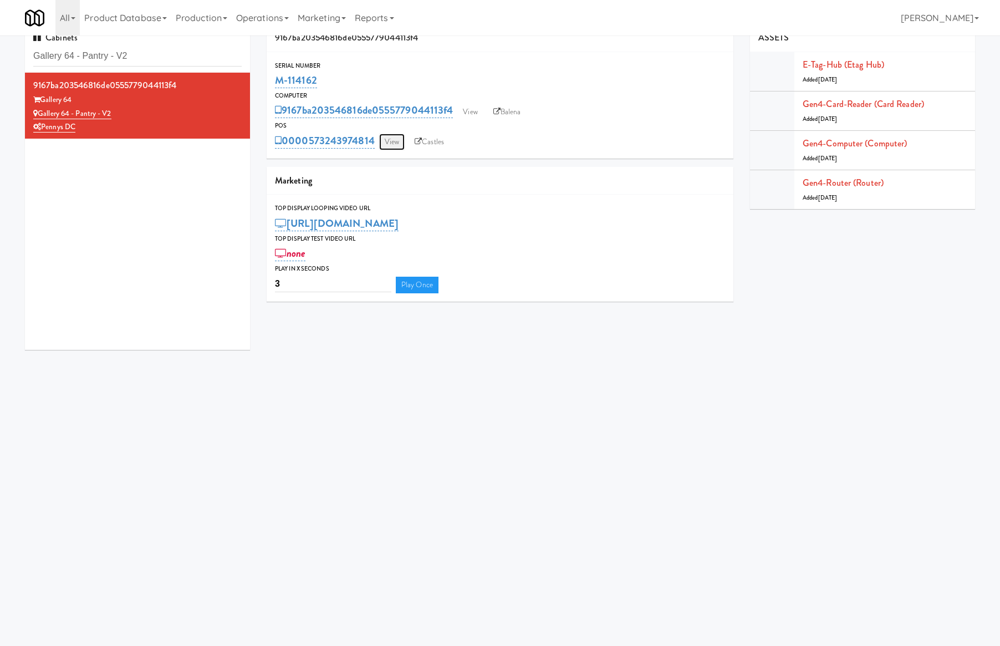
click at [402, 143] on link "View" at bounding box center [392, 142] width 26 height 17
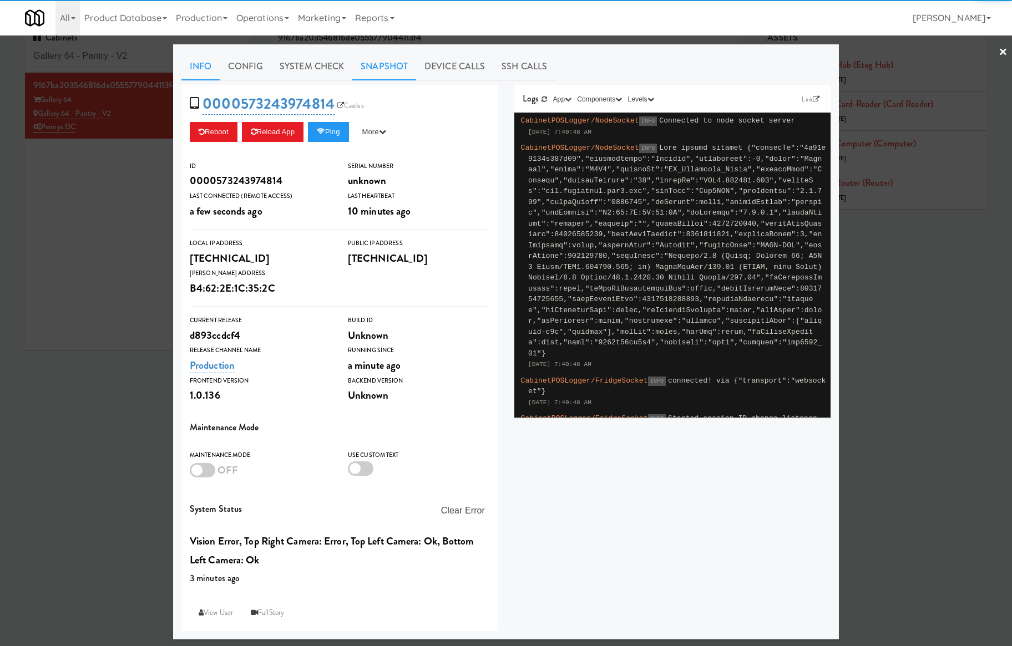
click at [393, 60] on link "Snapshot" at bounding box center [384, 67] width 64 height 28
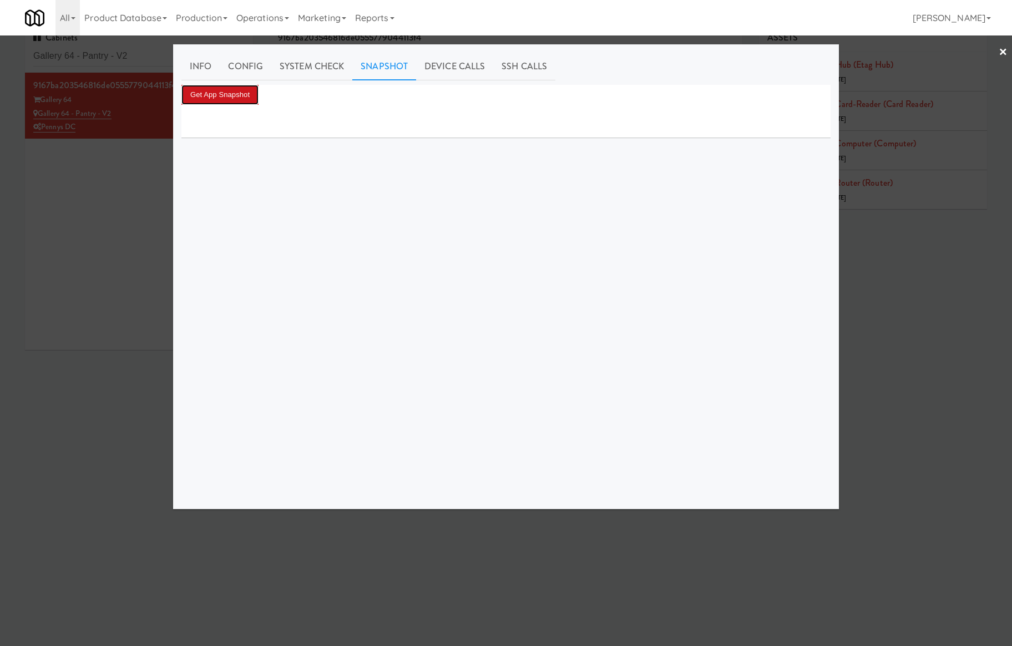
click at [258, 96] on button "Get App Snapshot" at bounding box center [219, 95] width 77 height 20
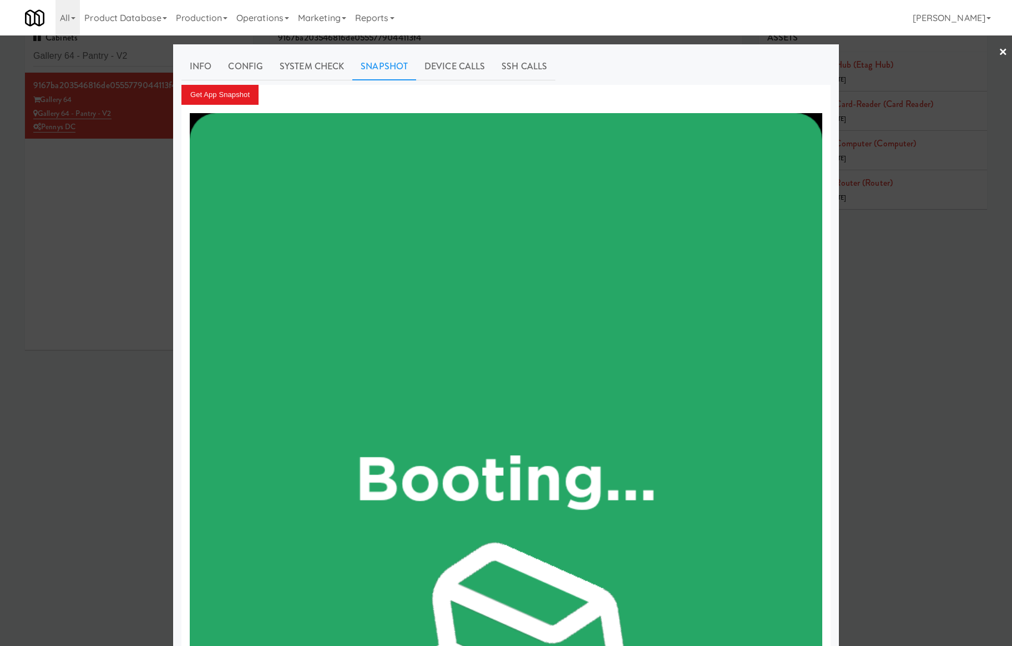
click at [143, 145] on div at bounding box center [506, 323] width 1012 height 646
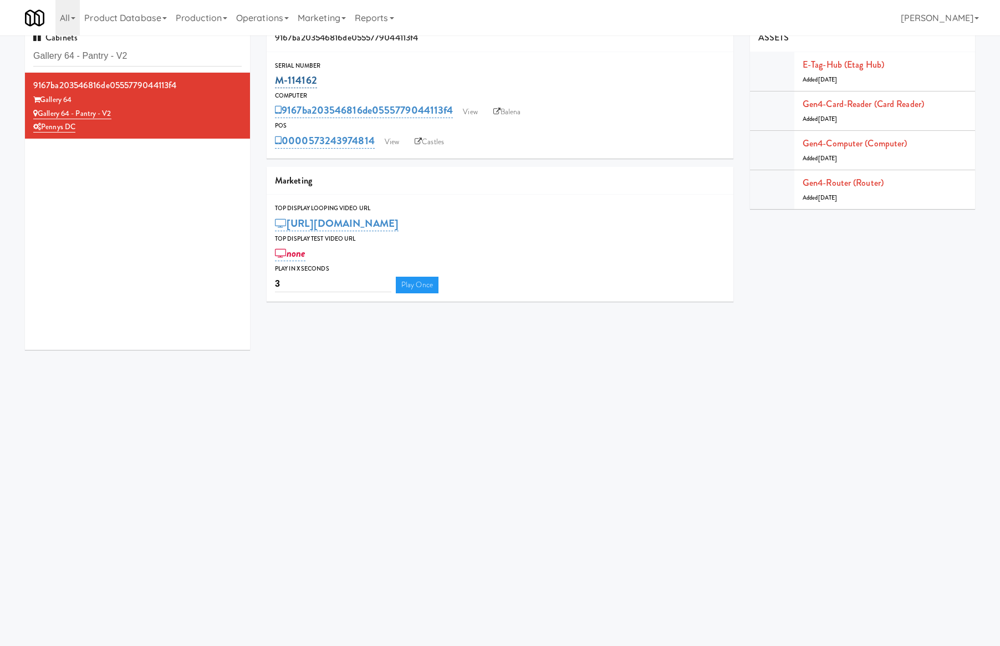
drag, startPoint x: 338, startPoint y: 83, endPoint x: 276, endPoint y: 81, distance: 62.7
click at [276, 81] on div "M-114162" at bounding box center [500, 80] width 450 height 19
copy link "M-114162"
click at [382, 145] on link "View" at bounding box center [392, 142] width 26 height 17
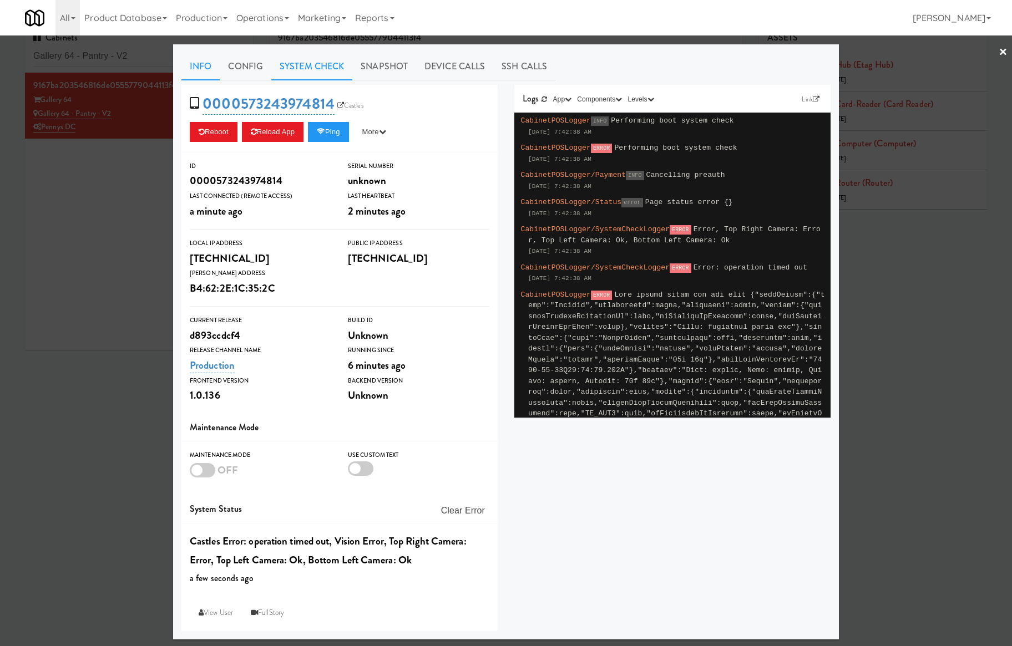
click at [327, 55] on link "System Check" at bounding box center [311, 67] width 81 height 28
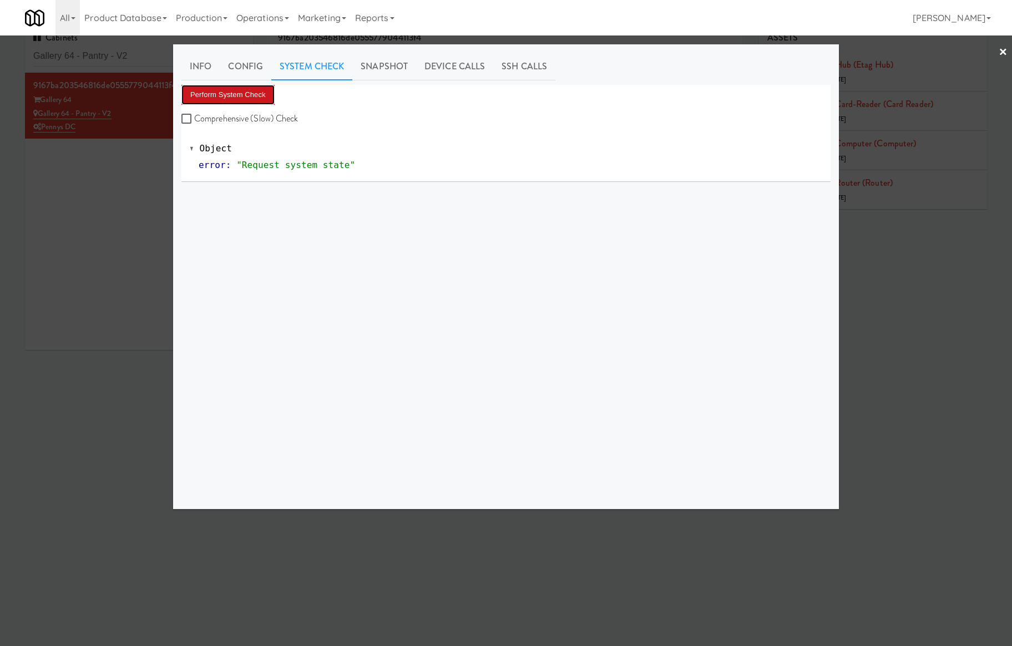
click at [252, 95] on button "Perform System Check" at bounding box center [227, 95] width 93 height 20
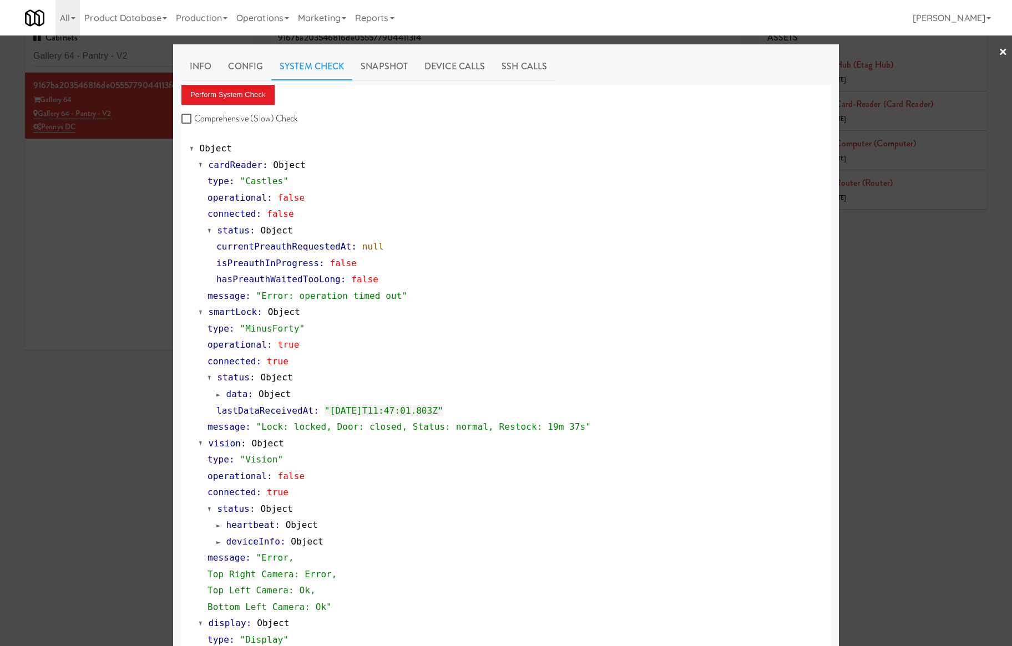
click at [128, 58] on div at bounding box center [506, 323] width 1012 height 646
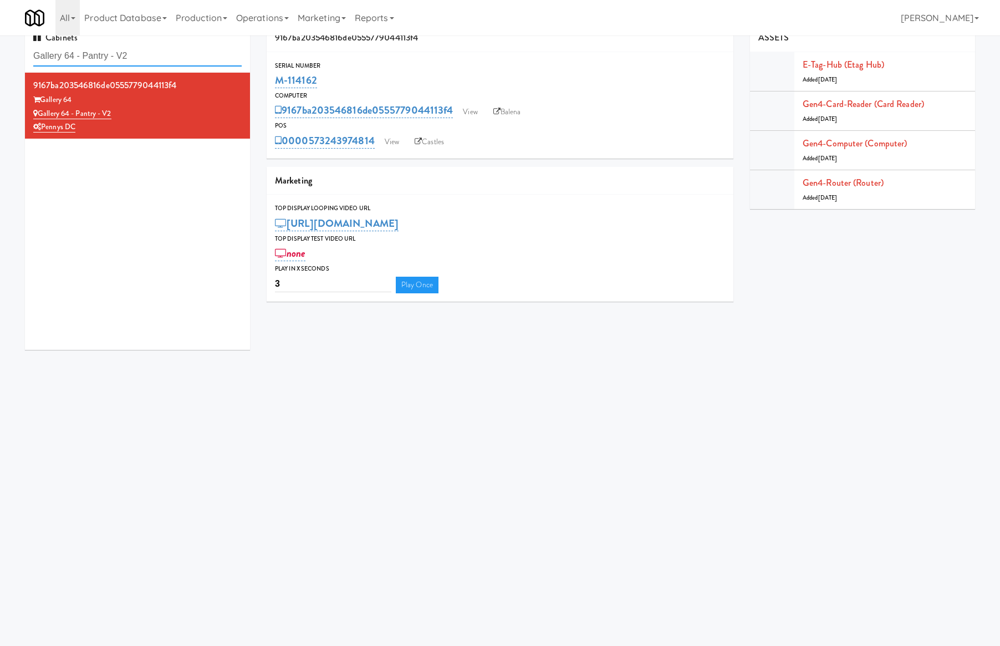
click at [129, 58] on input "Gallery 64 - Pantry - V2" at bounding box center [137, 56] width 209 height 21
paste input "EQ Autoworks-Cooler 1"
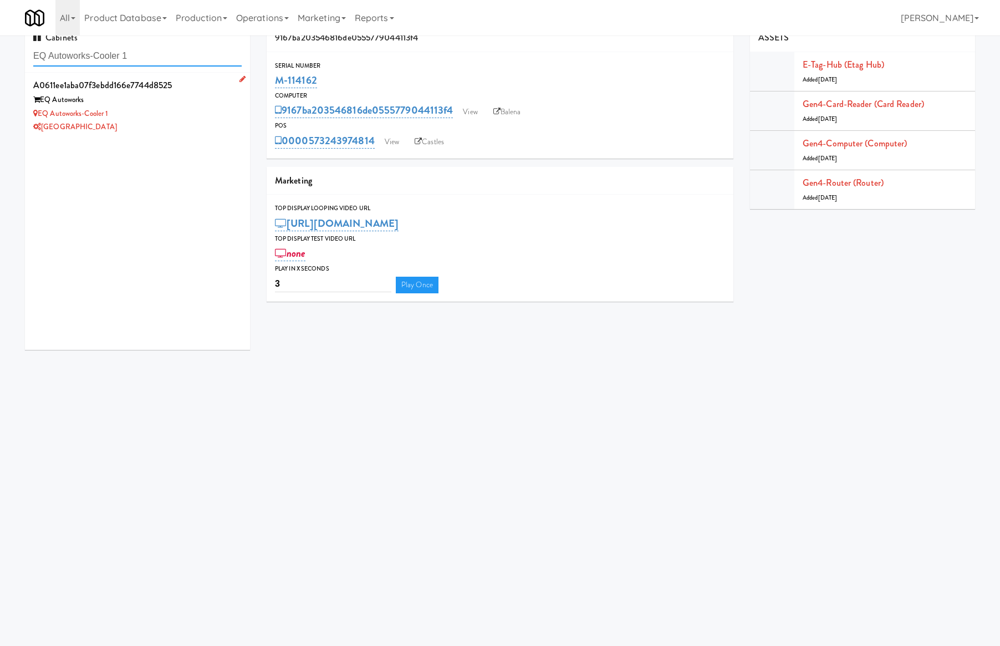
type input "EQ Autoworks-Cooler 1"
click at [191, 100] on div "EQ Autoworks" at bounding box center [137, 100] width 209 height 14
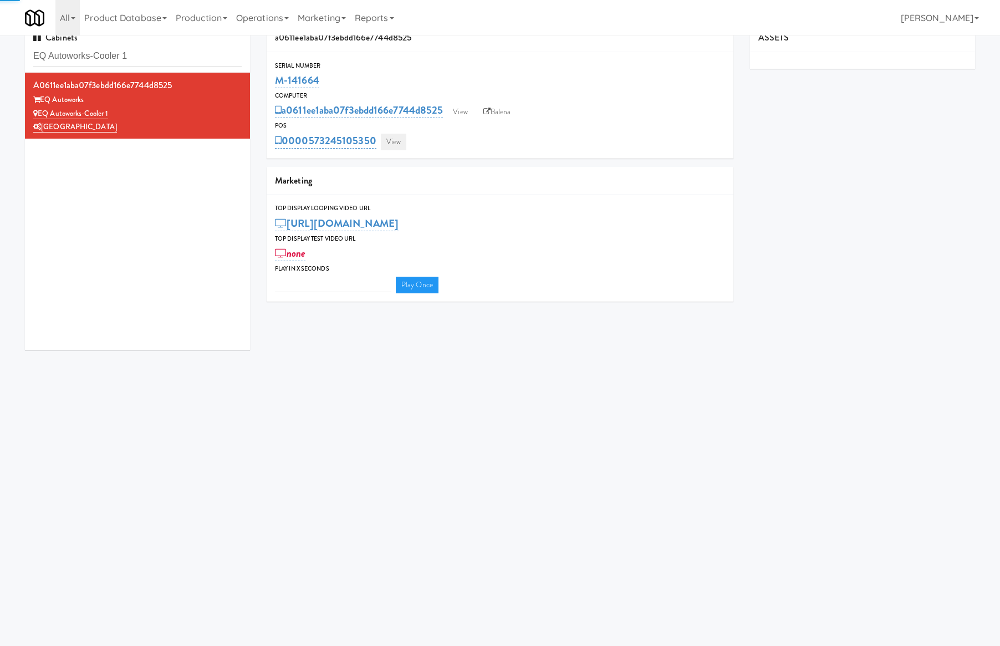
type input "3"
click at [393, 143] on link "View" at bounding box center [394, 142] width 26 height 17
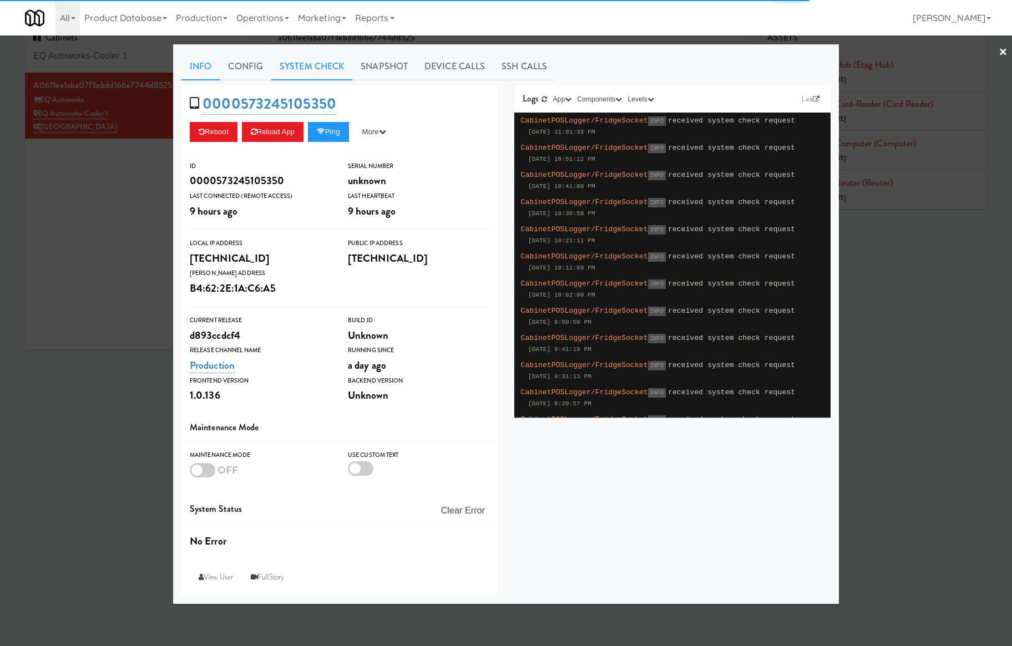
click at [336, 64] on link "System Check" at bounding box center [311, 67] width 81 height 28
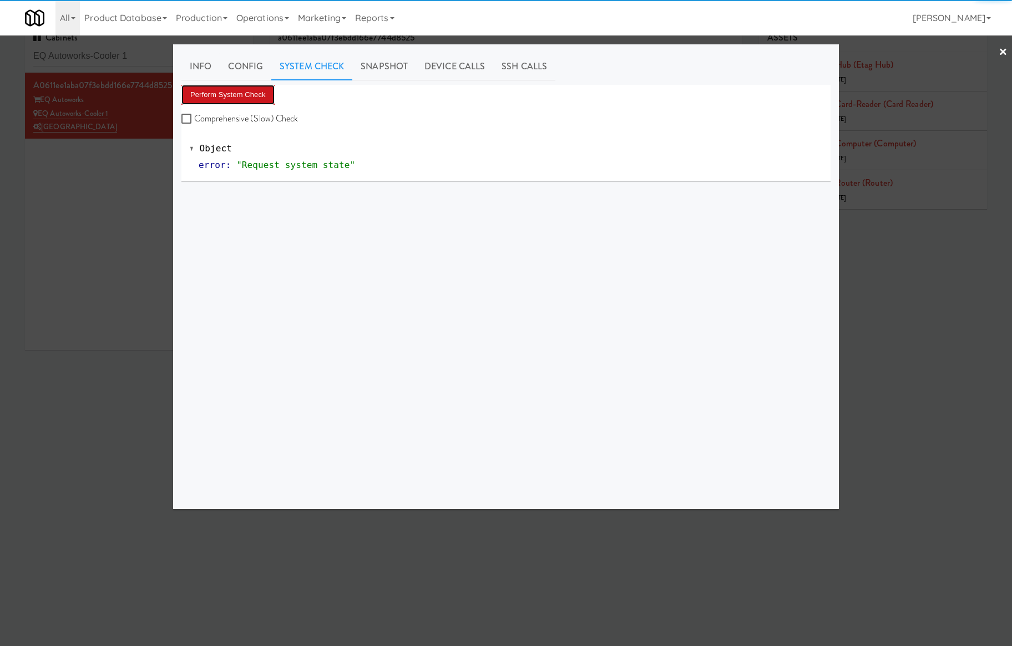
click at [249, 94] on button "Perform System Check" at bounding box center [227, 95] width 93 height 20
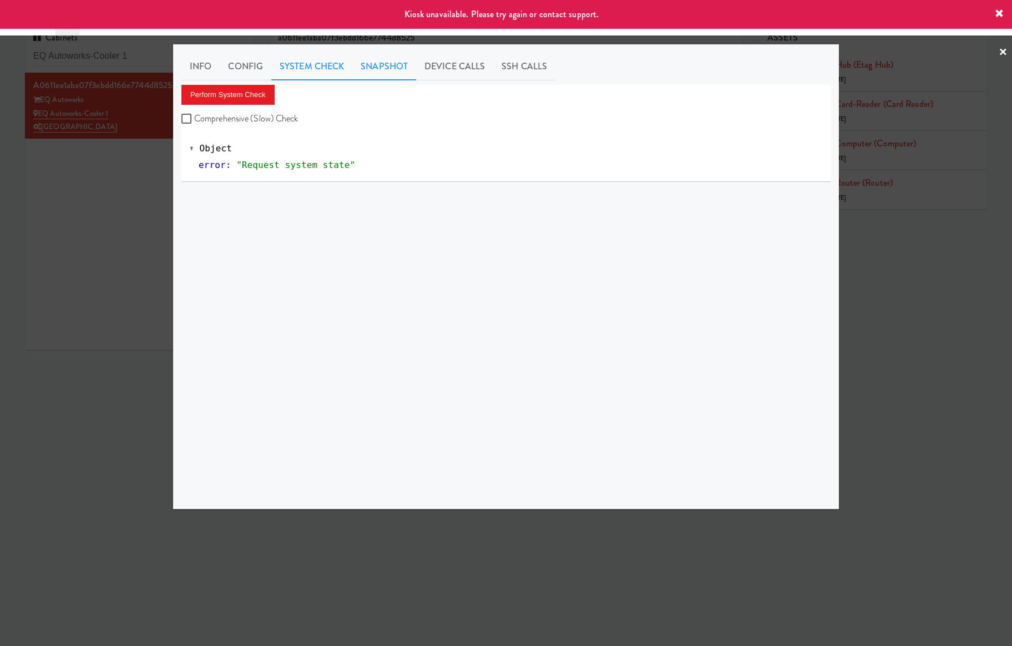
click at [385, 74] on link "Snapshot" at bounding box center [384, 67] width 64 height 28
click at [261, 87] on div "Get App Snapshot" at bounding box center [505, 95] width 649 height 20
click at [236, 98] on button "Get App Snapshot" at bounding box center [219, 95] width 77 height 20
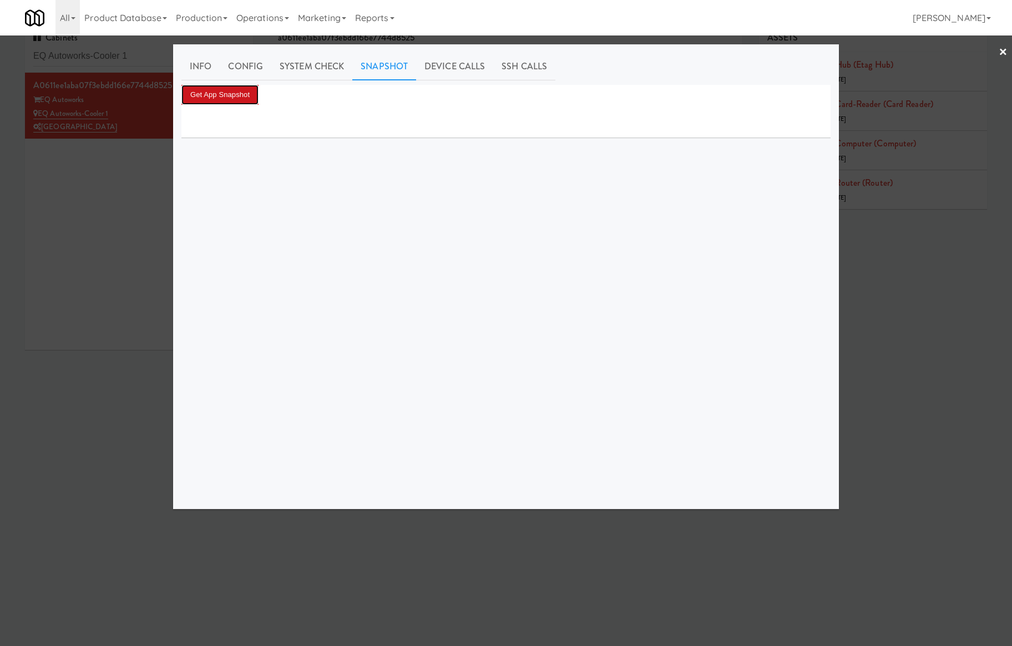
click at [237, 95] on button "Get App Snapshot" at bounding box center [219, 95] width 77 height 20
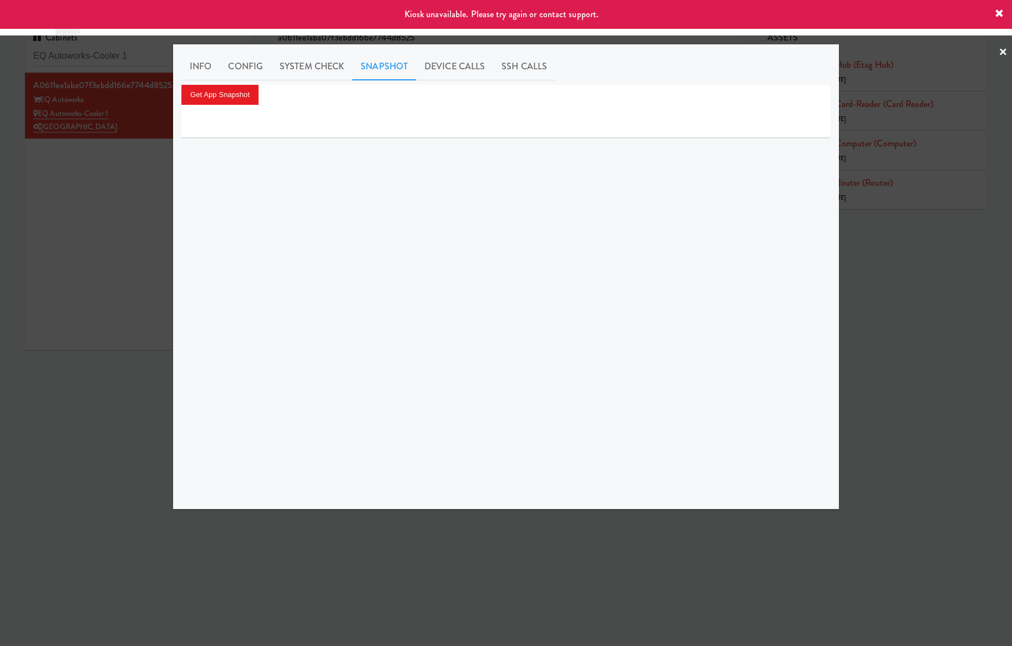
click at [114, 166] on div at bounding box center [506, 323] width 1012 height 646
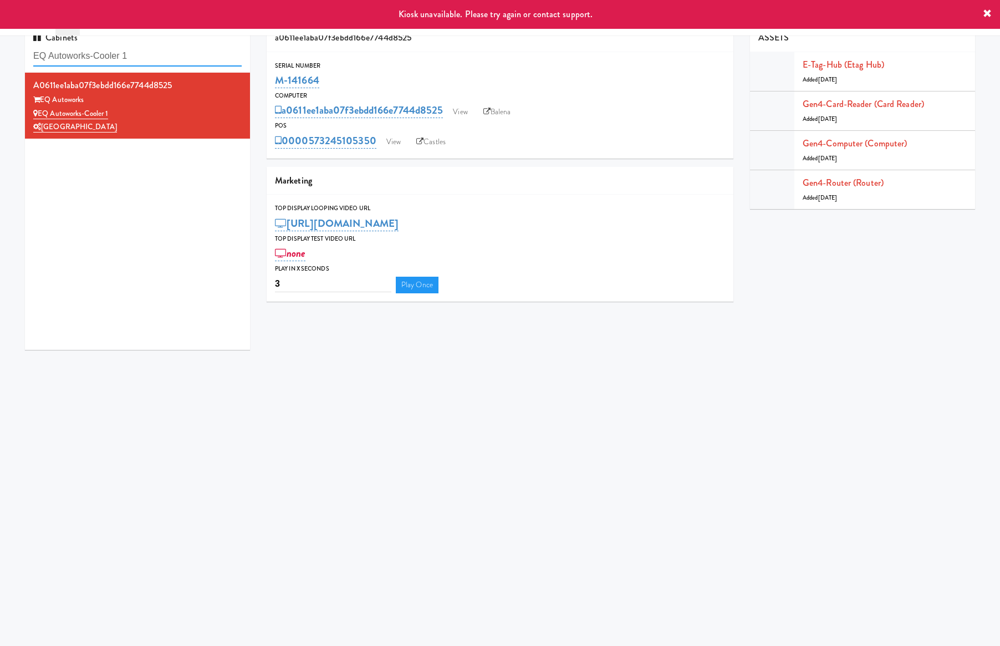
click at [186, 57] on input "EQ Autoworks-Cooler 1" at bounding box center [137, 56] width 209 height 21
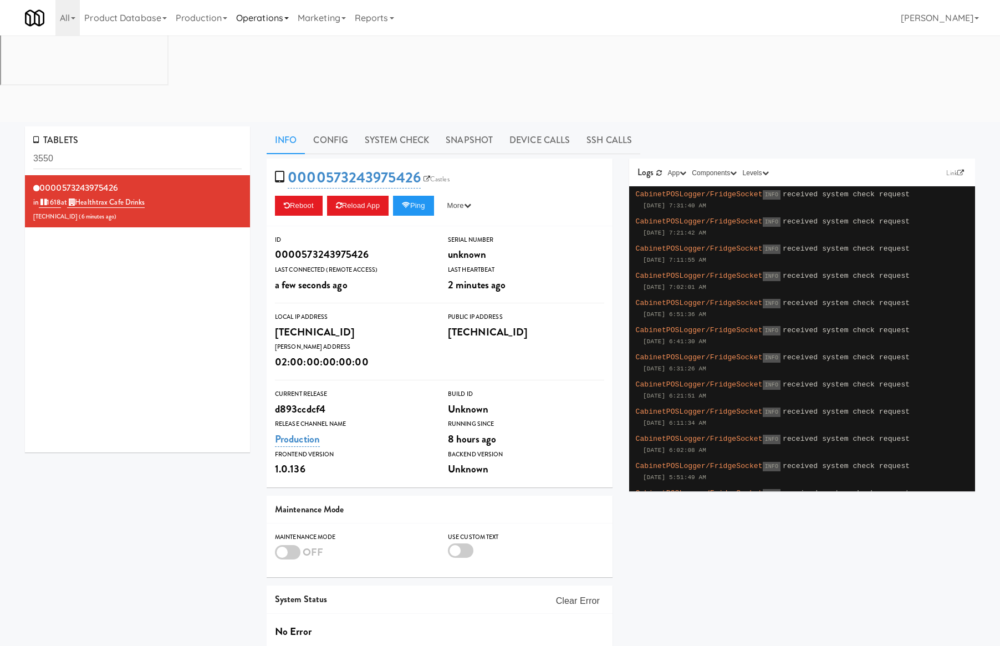
click at [293, 14] on link "Operations" at bounding box center [263, 17] width 62 height 35
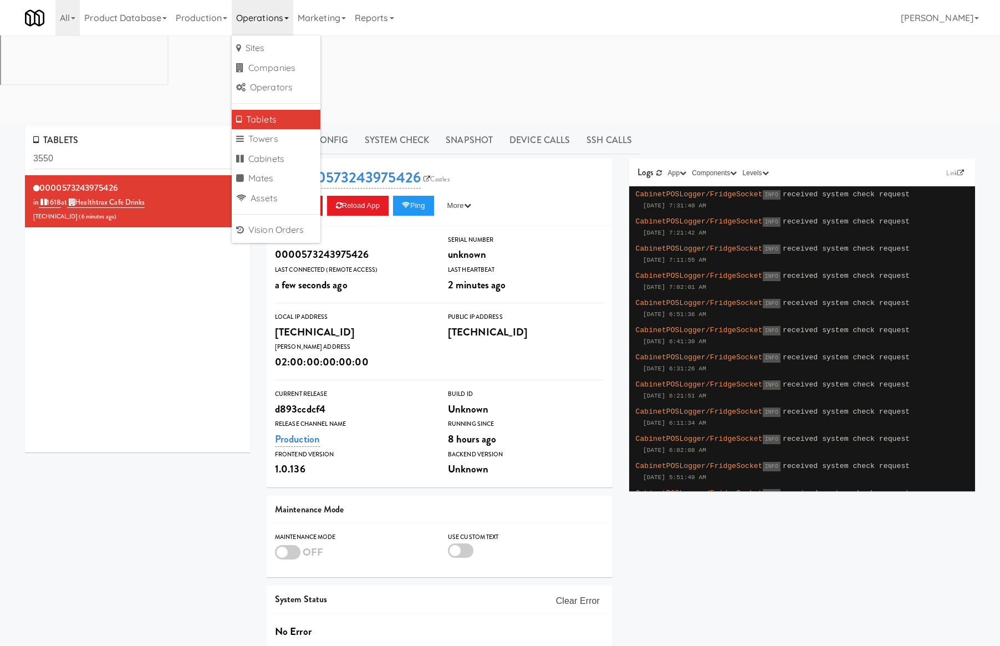
click at [302, 113] on link "Tablets" at bounding box center [276, 120] width 89 height 20
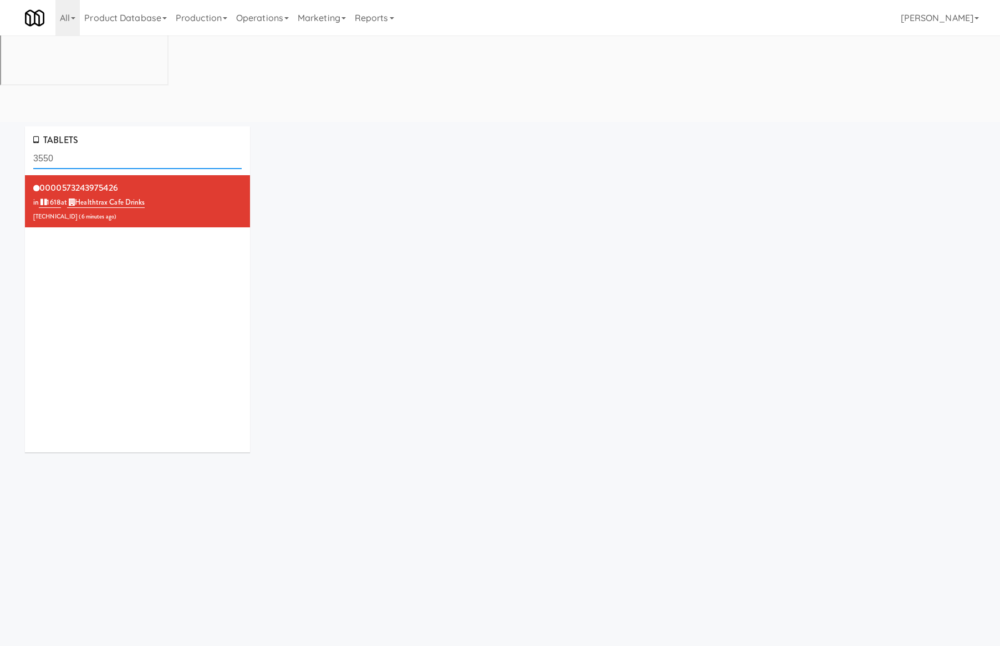
click at [154, 149] on input "3550" at bounding box center [137, 159] width 209 height 21
paste input "Gallery 64 - Pantry - V2"
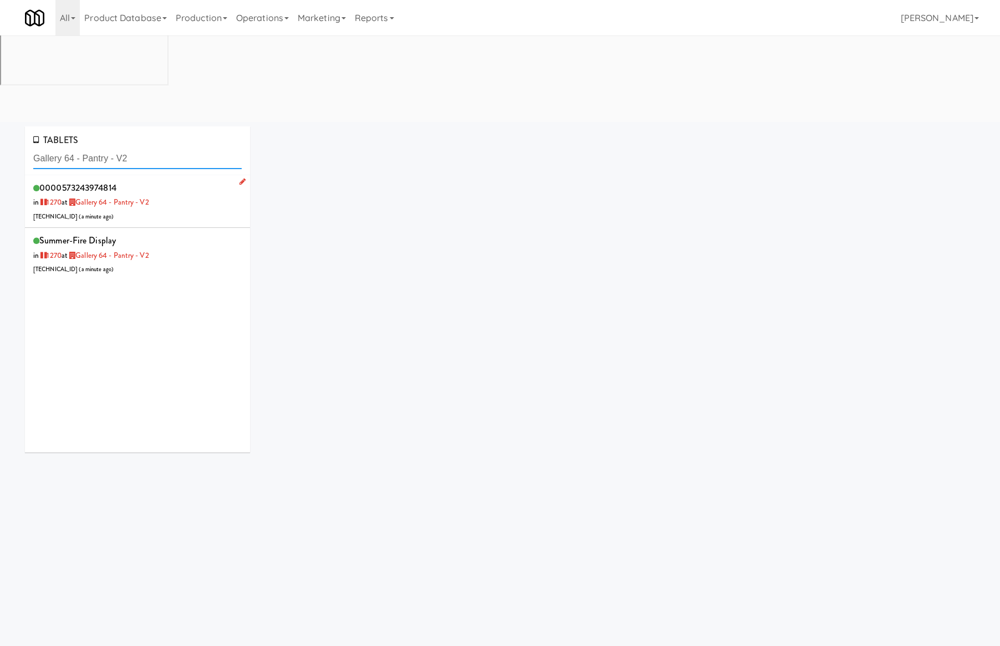
type input "Gallery 64 - Pantry - V2"
click at [189, 180] on div "0000573243974814 in 1270 at Gallery 64 - Pantry - V2 96.255.37.50 ( a minute ag…" at bounding box center [137, 202] width 209 height 44
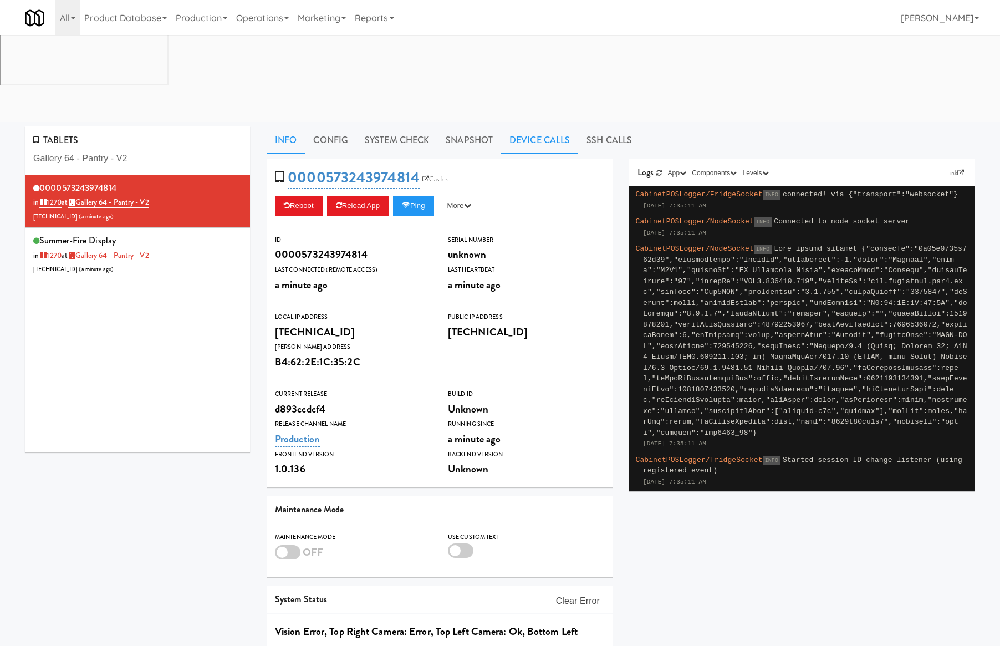
click at [542, 126] on link "Device Calls" at bounding box center [539, 140] width 77 height 28
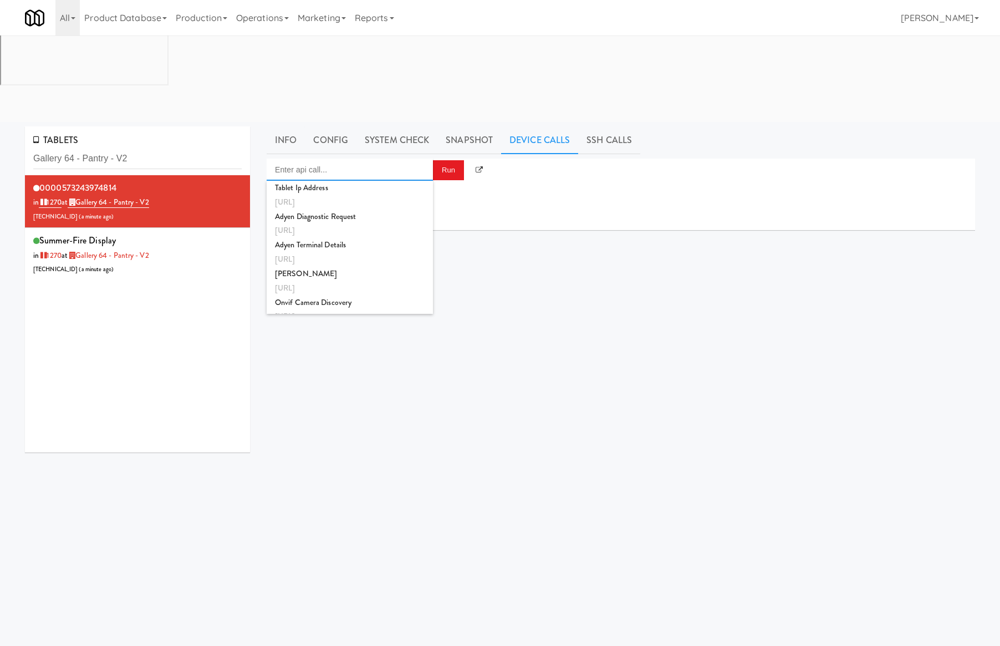
click at [324, 159] on input "Enter api call..." at bounding box center [350, 170] width 166 height 22
type input "w"
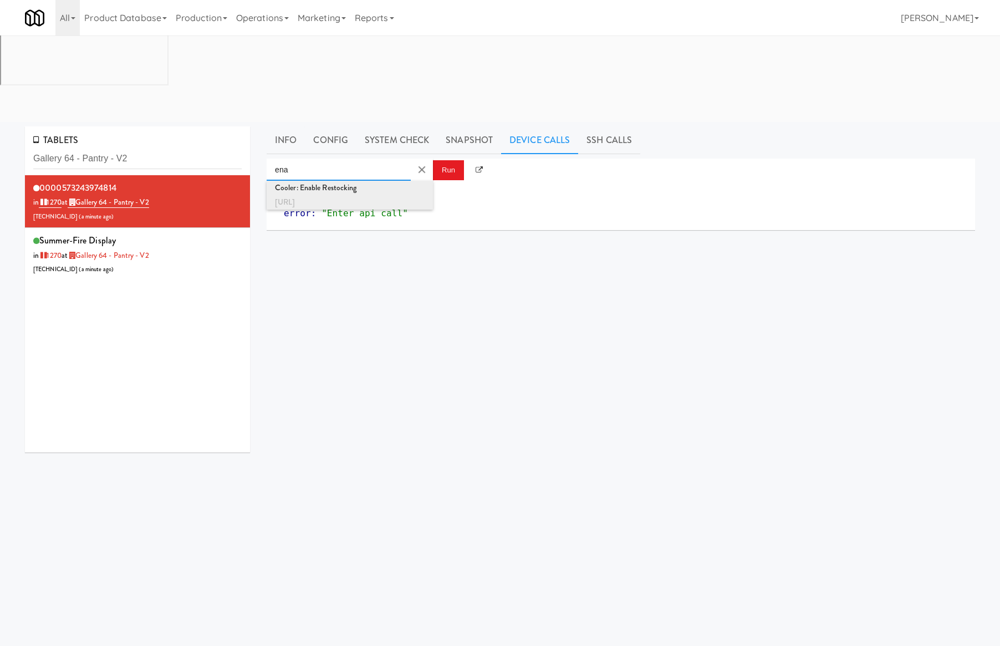
click at [342, 195] on div "http://localhost:3000/cooler/restocking-mode/enable" at bounding box center [350, 202] width 150 height 14
type input "Cooler: Enable Restocking"
click at [446, 160] on button "Run" at bounding box center [448, 170] width 31 height 20
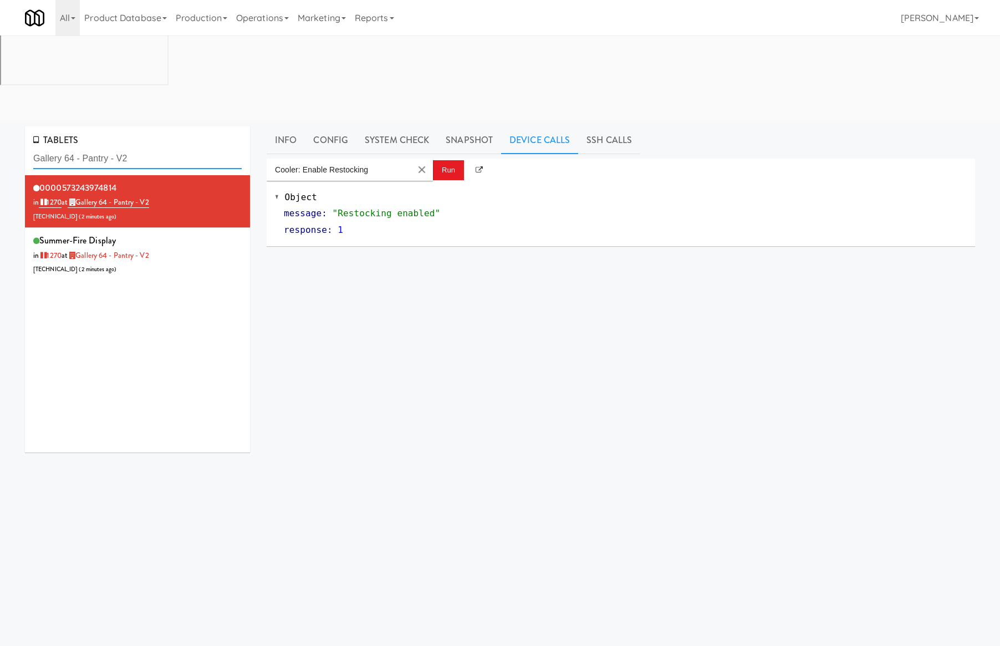
click at [95, 149] on input "Gallery 64 - Pantry - V2" at bounding box center [137, 159] width 209 height 21
paste input "EQ Autoworks-Cooler 1"
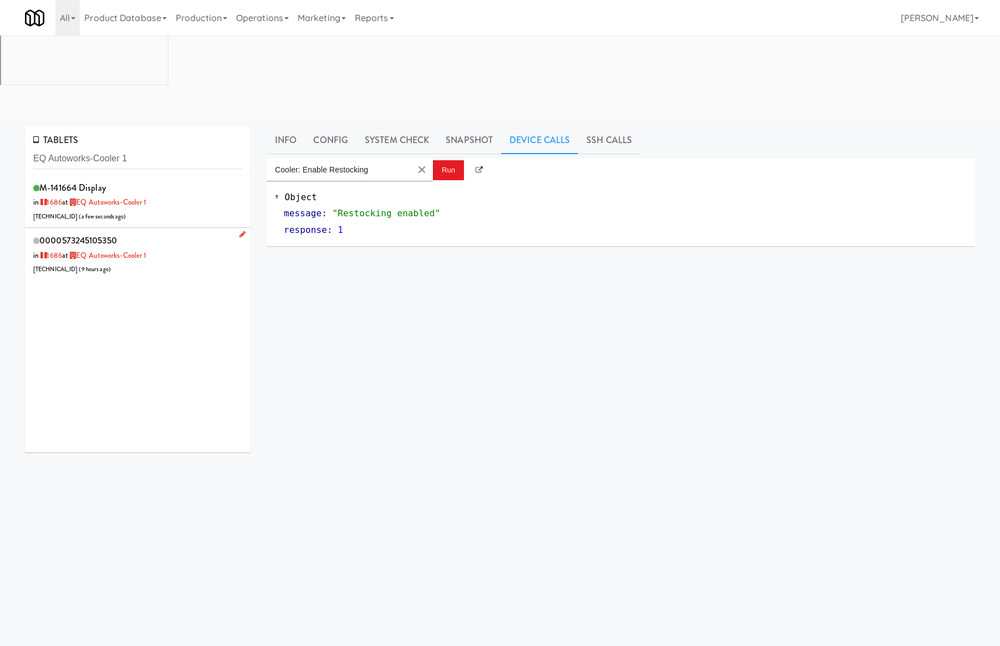
click at [194, 232] on div "0000573245105350 in 1686 at EQ Autoworks-Cooler 1 206.0.69.116 ( 9 hours ago )" at bounding box center [137, 254] width 209 height 44
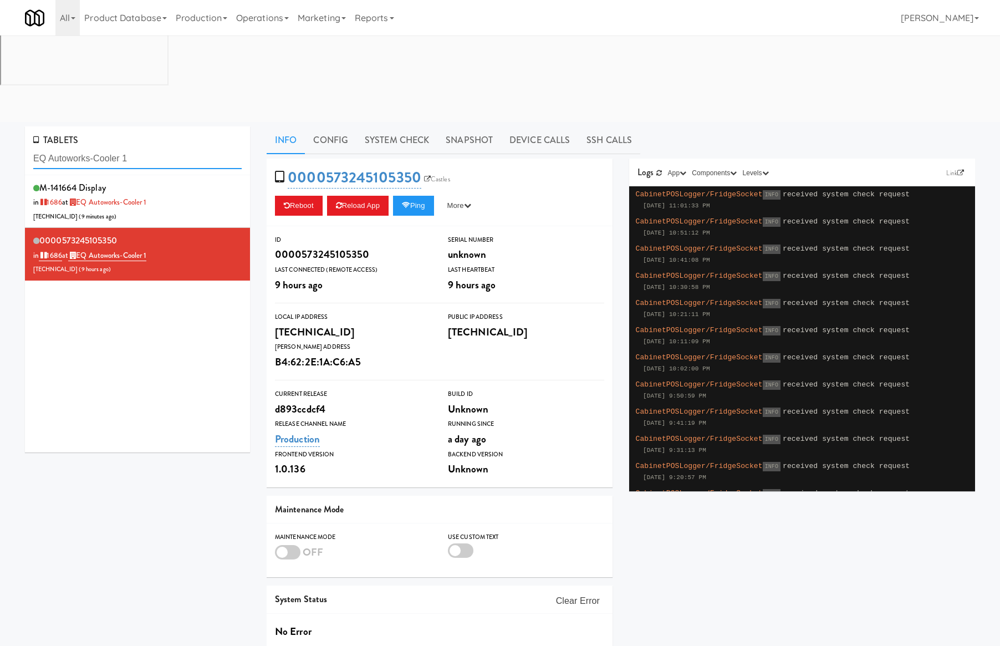
click at [183, 149] on input "EQ Autoworks-Cooler 1" at bounding box center [137, 159] width 209 height 21
paste input "Gallery 64 - Pantry - V2"
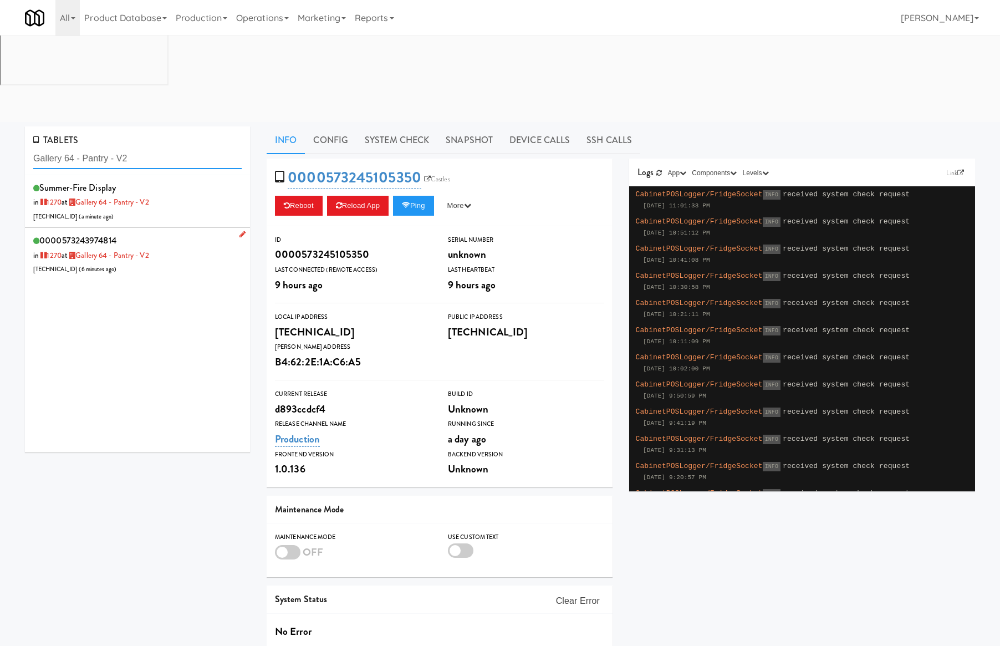
type input "Gallery 64 - Pantry - V2"
click at [201, 232] on div "0000573243974814 in 1270 at Gallery 64 - Pantry - V2 96.255.37.50 ( 6 minutes a…" at bounding box center [137, 254] width 209 height 44
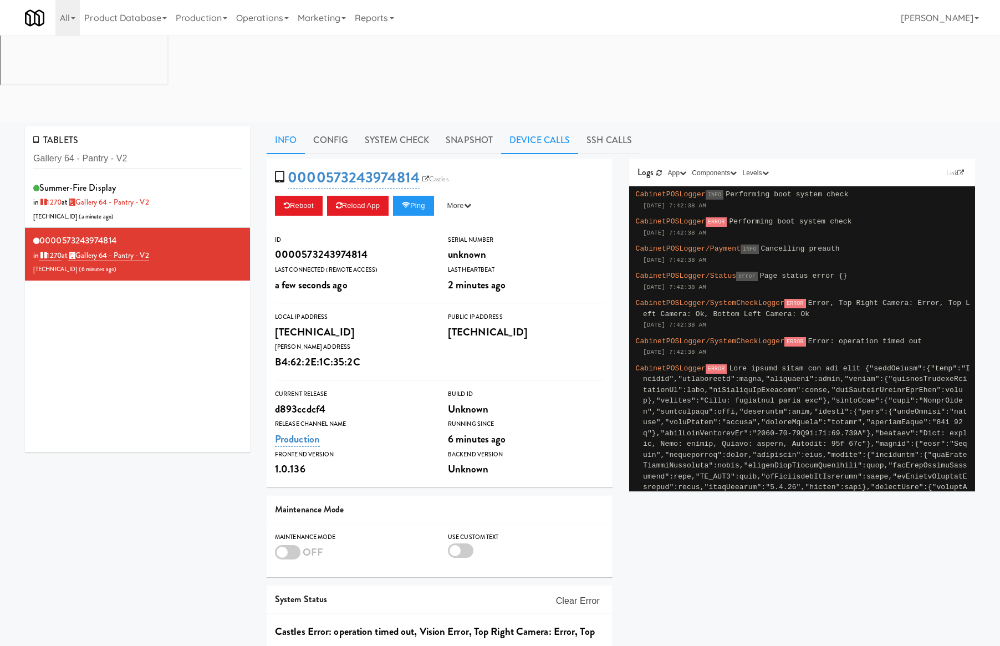
click at [509, 126] on link "Device Calls" at bounding box center [539, 140] width 77 height 28
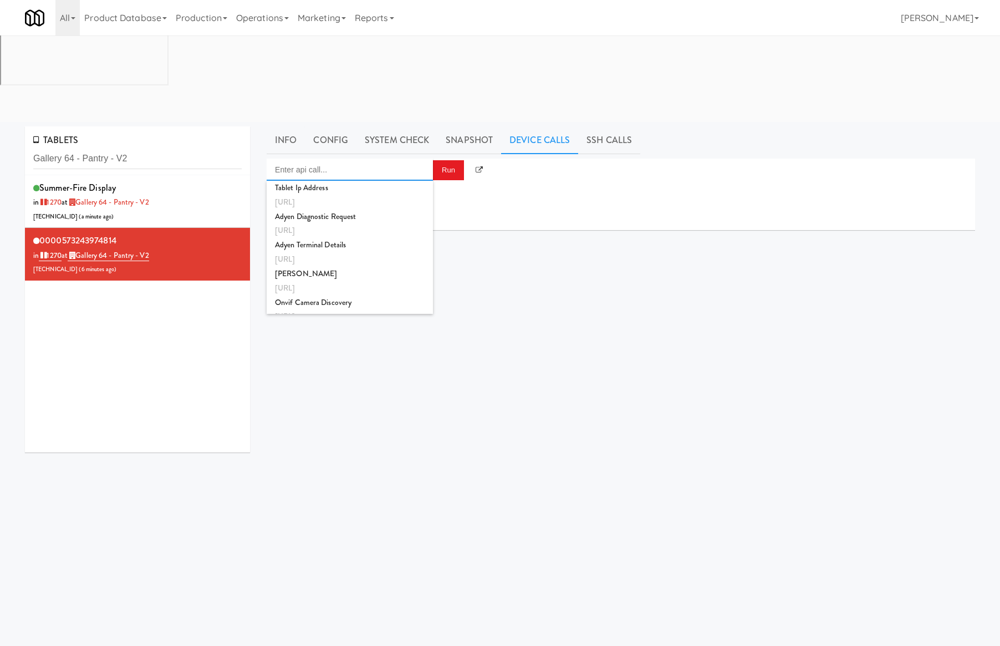
click at [398, 159] on input "Enter api call..." at bounding box center [350, 170] width 166 height 22
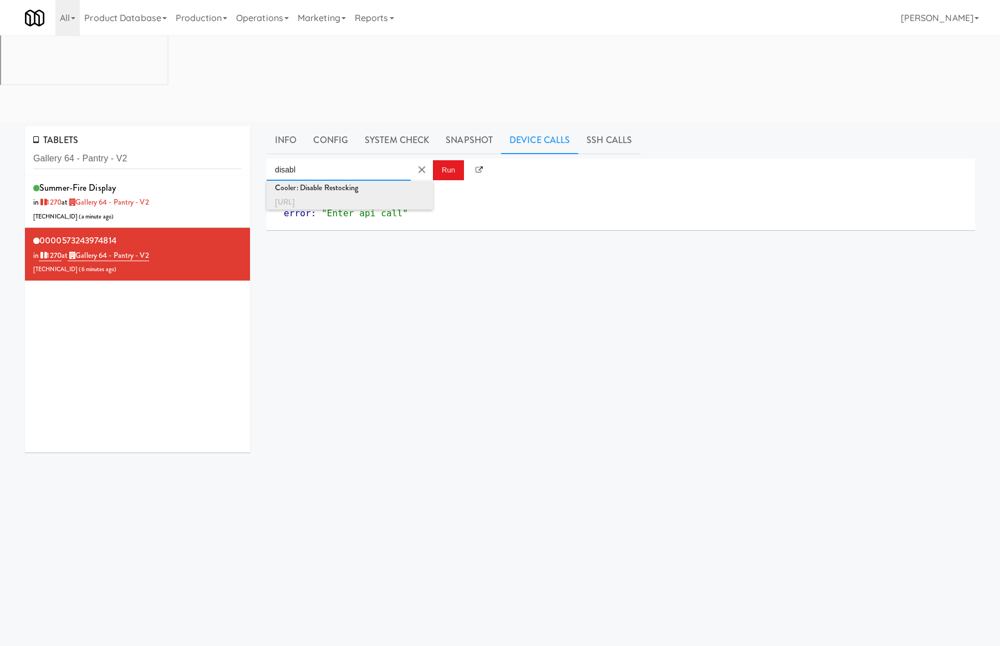
click at [402, 195] on div "http://localhost:3000/cooler/restocking-mode/disable" at bounding box center [350, 202] width 150 height 14
type input "Cooler: Disable Restocking"
click at [449, 160] on button "Run" at bounding box center [448, 170] width 31 height 20
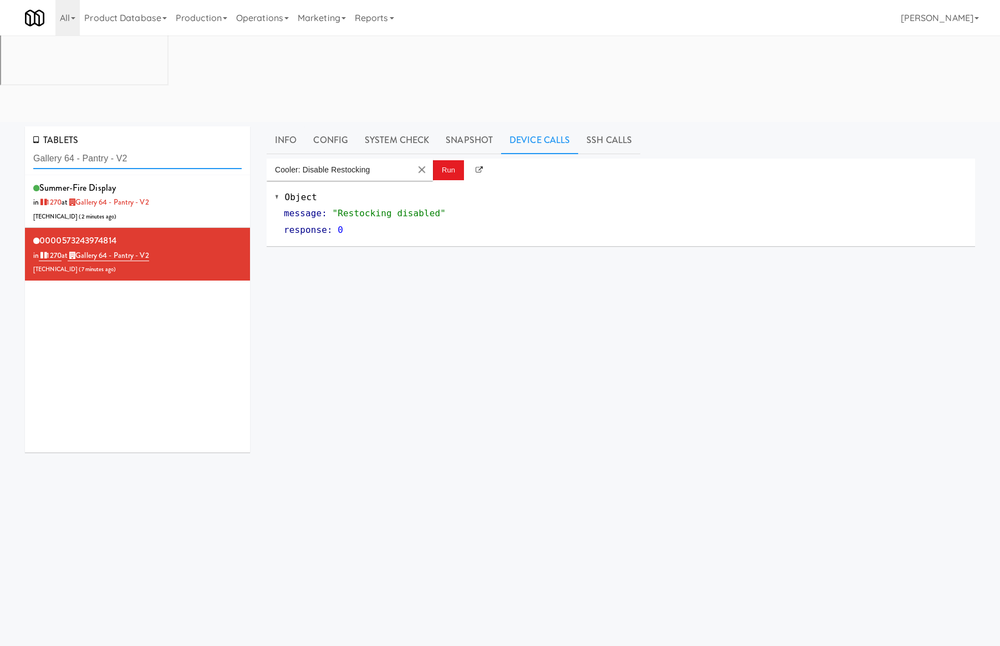
click at [143, 149] on input "Gallery 64 - Pantry - V2" at bounding box center [137, 159] width 209 height 21
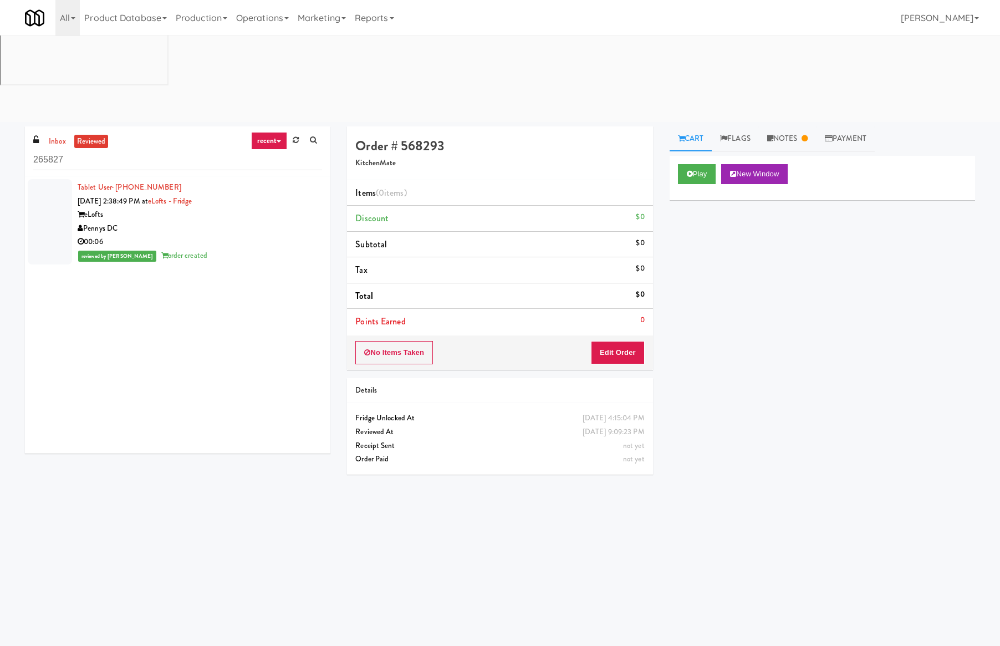
drag, startPoint x: 156, startPoint y: 197, endPoint x: 152, endPoint y: 164, distance: 33.5
click at [156, 197] on div "Tablet User · (216) 970-0785 [DATE] 2:38:49 PM at eLofts - Fridge eLofts Pennys…" at bounding box center [178, 314] width 306 height 277
click at [65, 135] on link "inbox" at bounding box center [57, 142] width 23 height 14
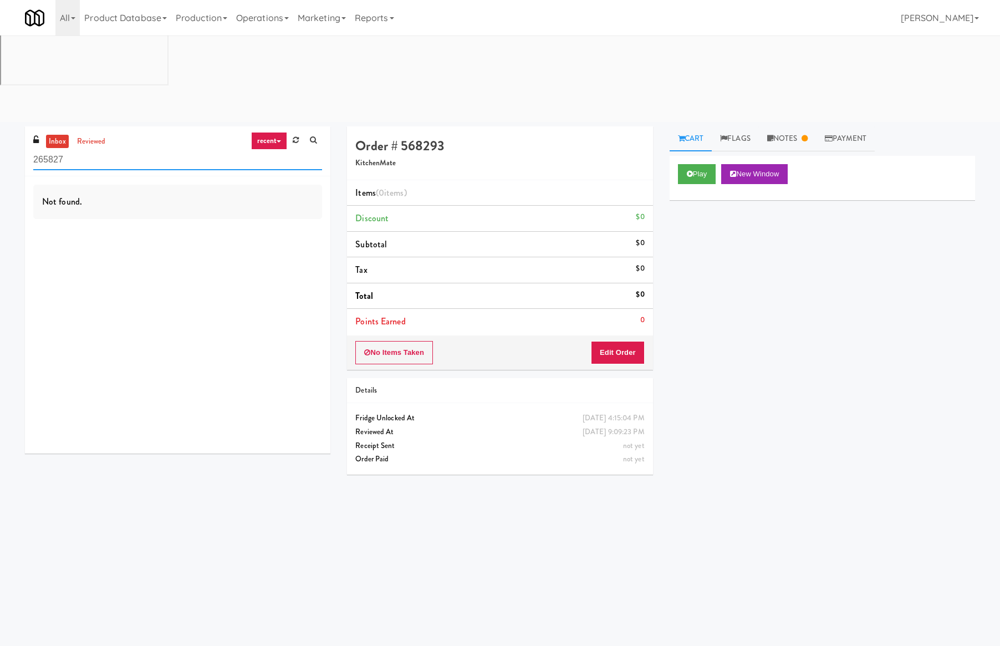
click at [89, 150] on input "265827" at bounding box center [177, 160] width 289 height 21
paste input "eattreatstreet@gmail.com"
type input "eattreatstreet@gmail.com"
drag, startPoint x: 179, startPoint y: 171, endPoint x: 196, endPoint y: 90, distance: 83.4
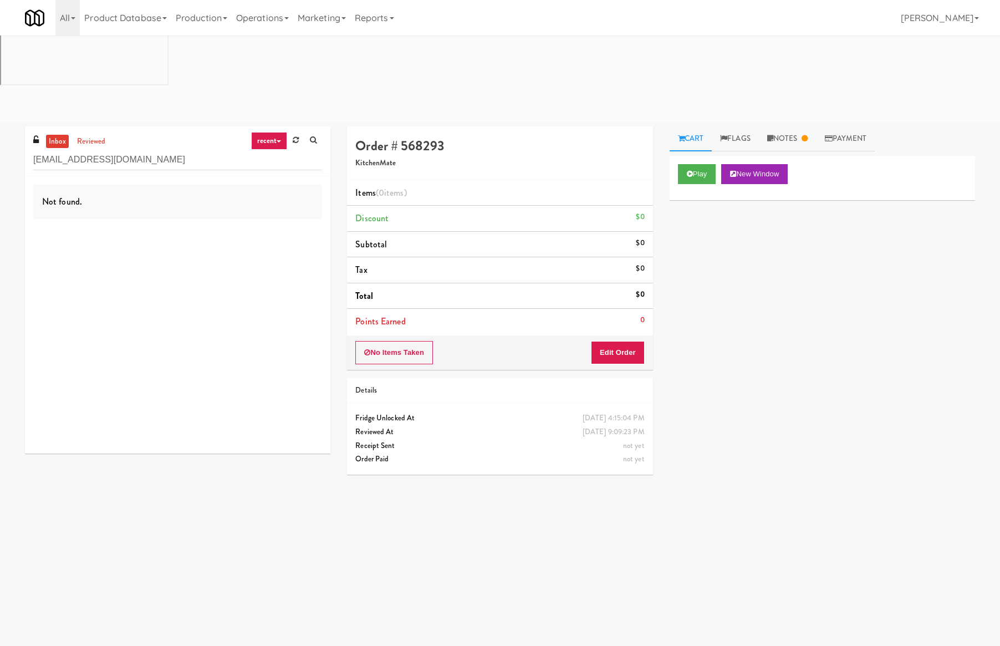
click at [178, 176] on div "Not found." at bounding box center [178, 314] width 306 height 277
